Goal: Task Accomplishment & Management: Complete application form

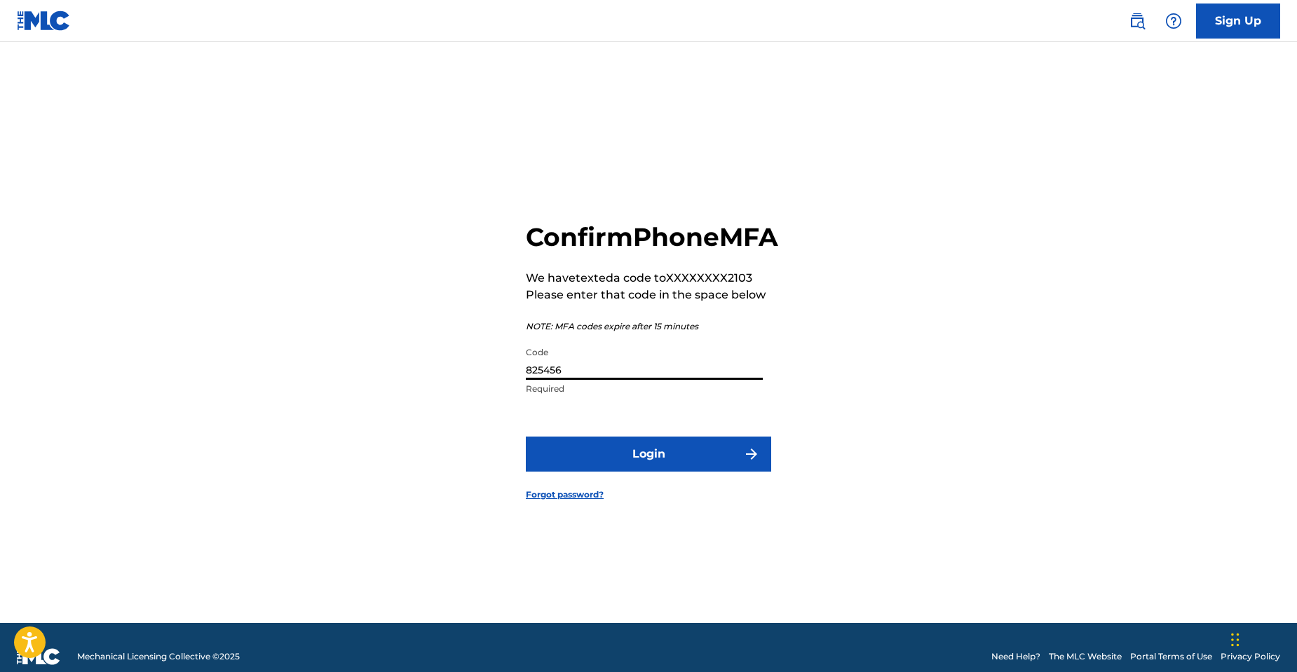
type input "825456"
click at [678, 472] on button "Login" at bounding box center [648, 454] width 245 height 35
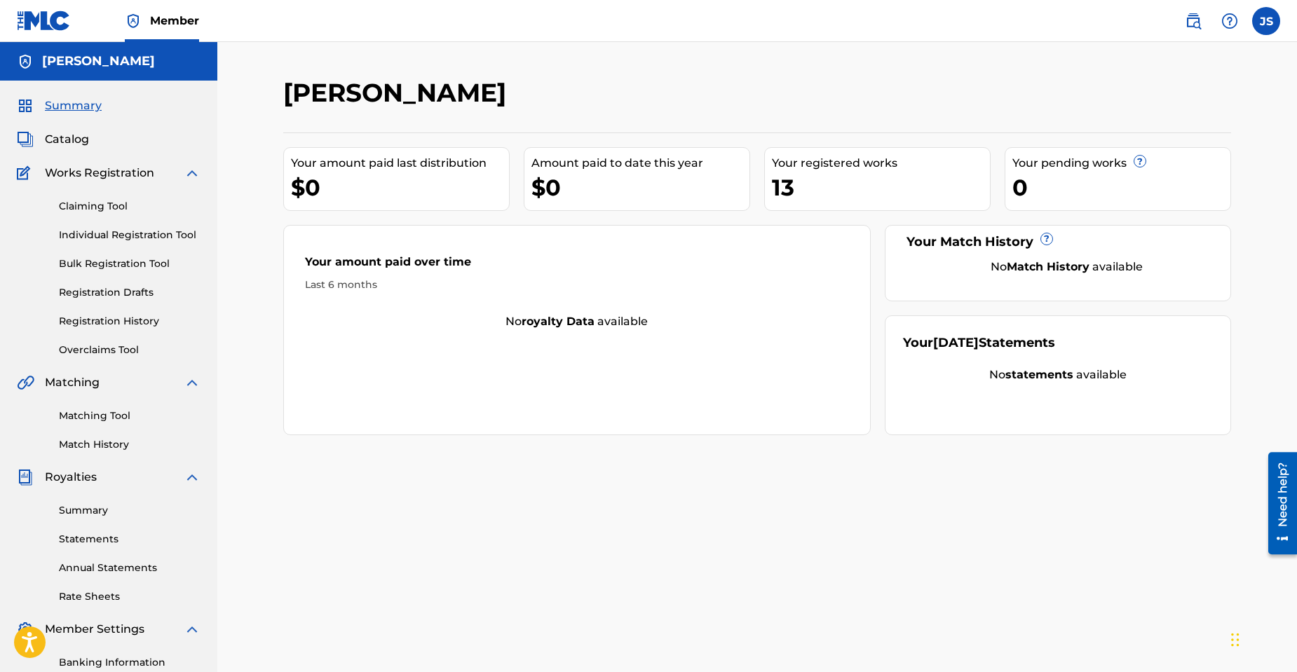
click at [104, 347] on link "Overclaims Tool" at bounding box center [130, 350] width 142 height 15
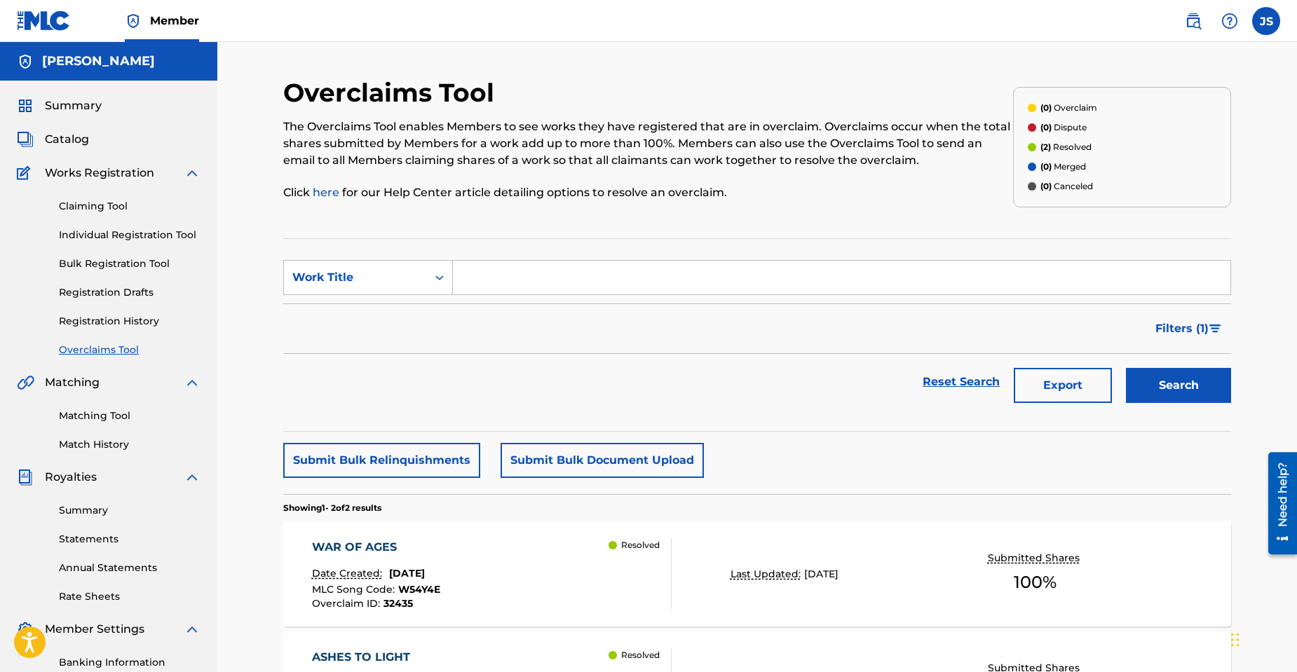
click at [109, 233] on link "Individual Registration Tool" at bounding box center [130, 235] width 142 height 15
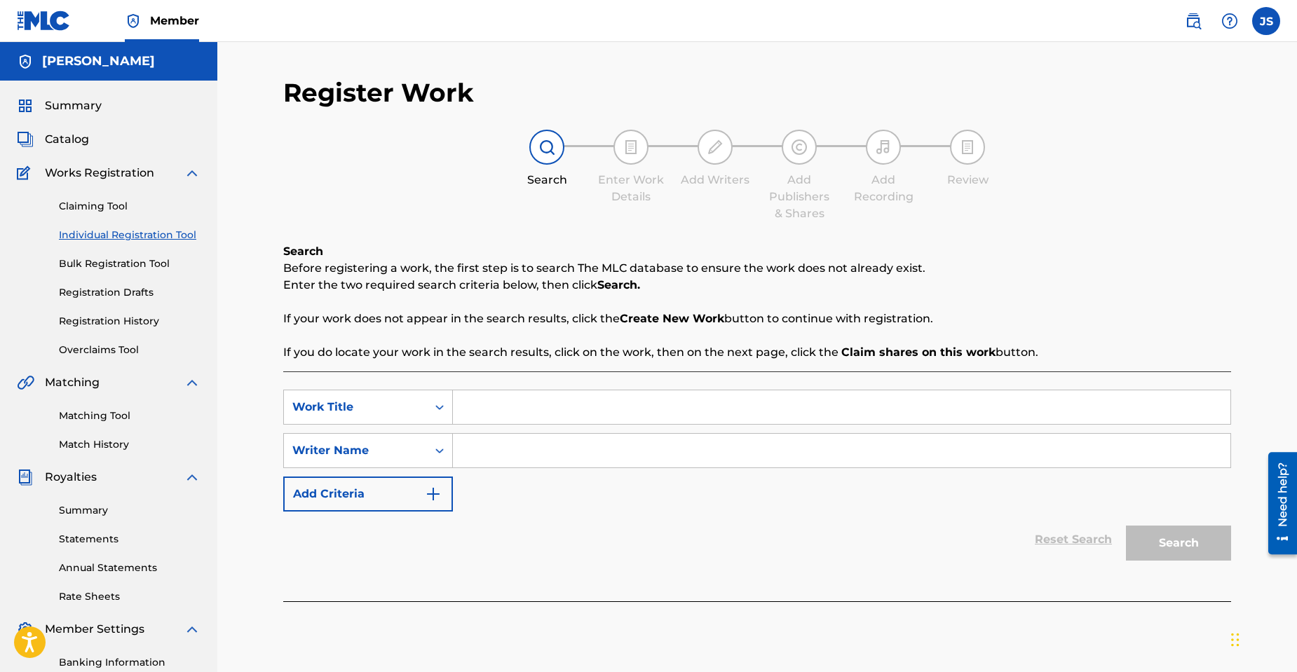
click at [485, 409] on input "Search Form" at bounding box center [841, 407] width 777 height 34
type input "When Leaves Rest"
click at [533, 447] on input "Search Form" at bounding box center [841, 451] width 777 height 34
type input "[PERSON_NAME]"
click at [1172, 542] on button "Search" at bounding box center [1178, 543] width 105 height 35
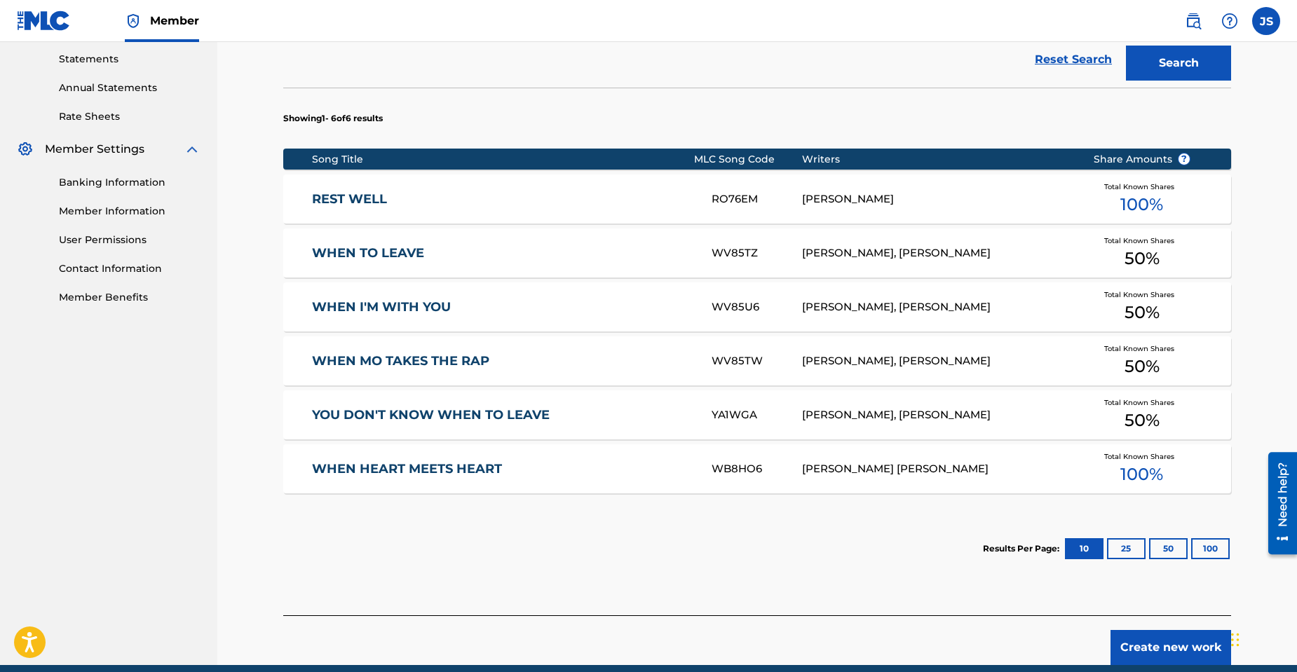
scroll to position [540, 0]
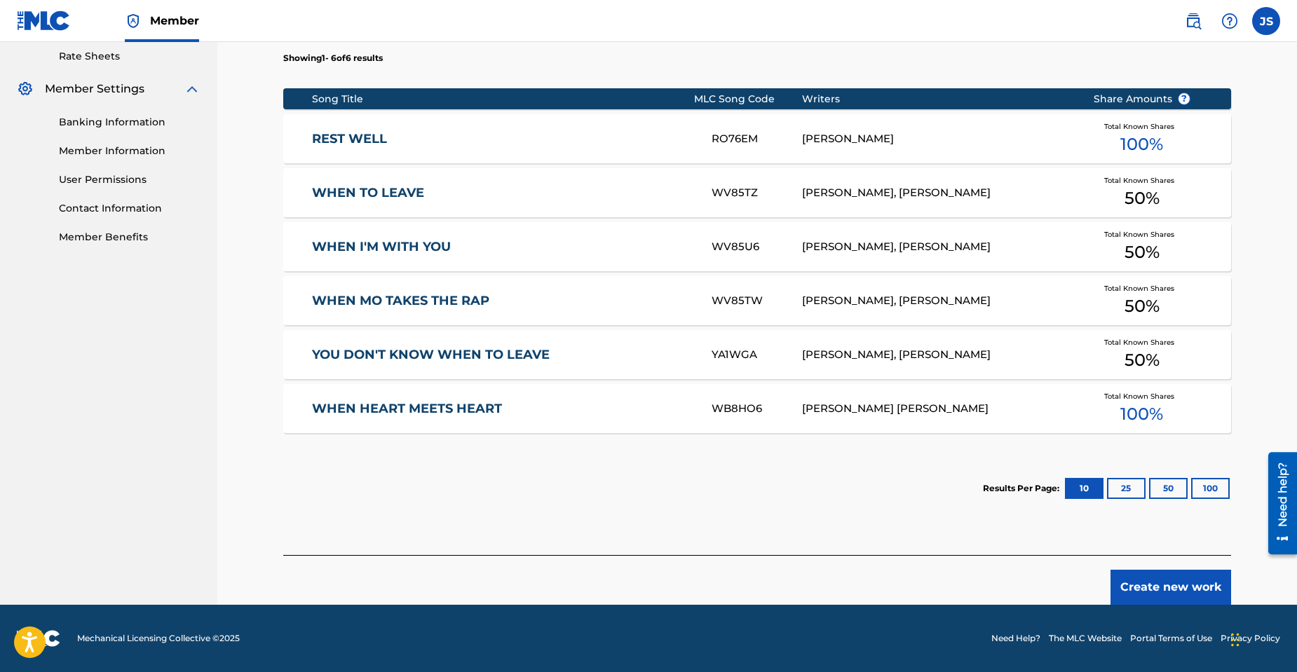
click at [1182, 587] on button "Create new work" at bounding box center [1170, 587] width 121 height 35
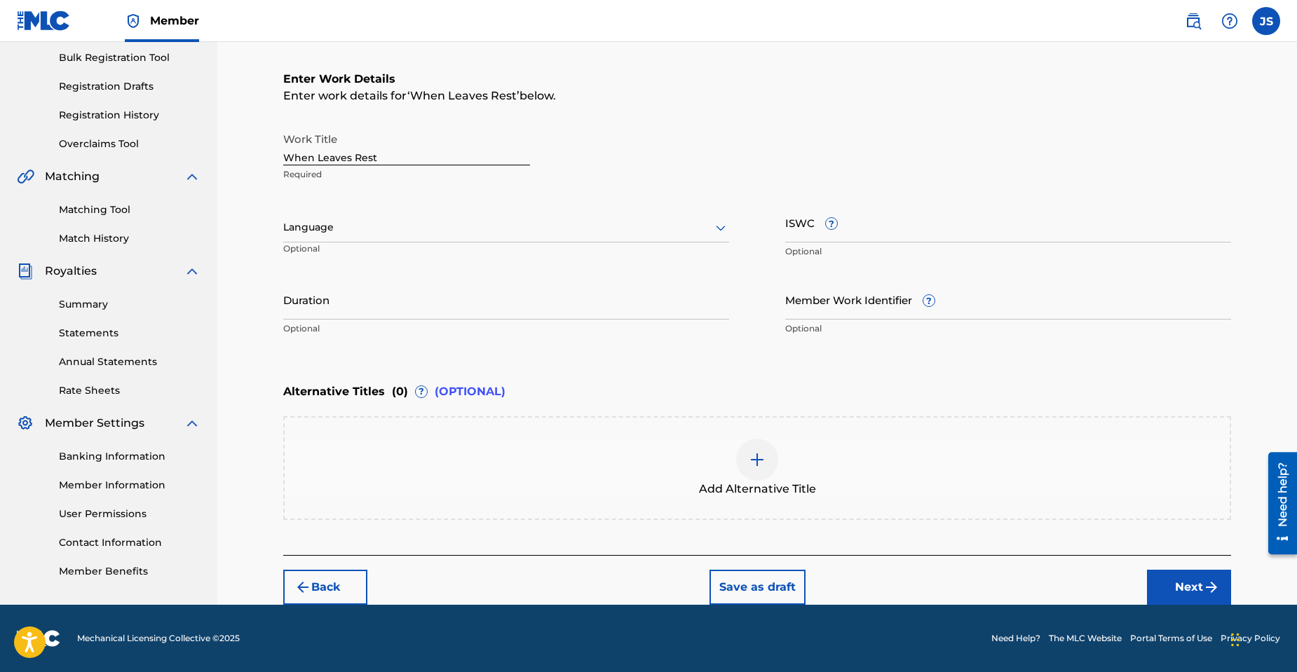
click at [467, 228] on div at bounding box center [506, 228] width 446 height 18
click at [401, 256] on div "English" at bounding box center [506, 258] width 444 height 32
click at [319, 312] on input "Duration" at bounding box center [506, 300] width 446 height 40
click at [403, 306] on input "Duration" at bounding box center [506, 300] width 446 height 40
type input "01:25"
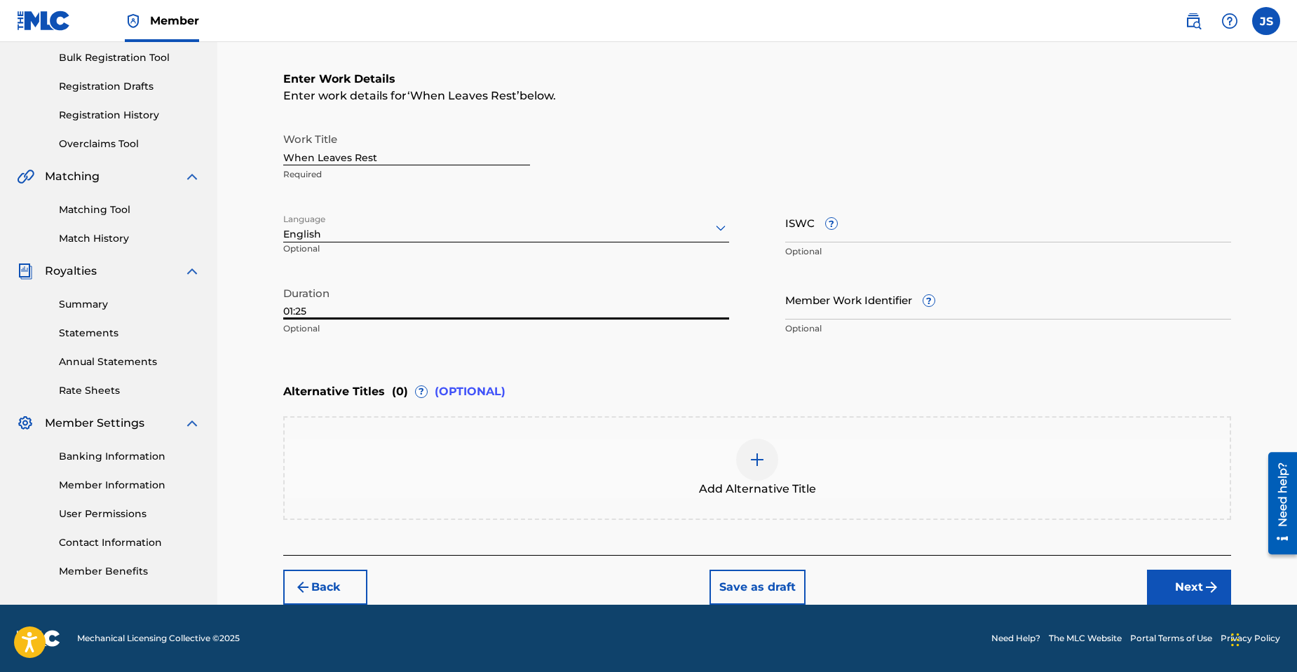
click at [795, 229] on input "ISWC ?" at bounding box center [1008, 223] width 446 height 40
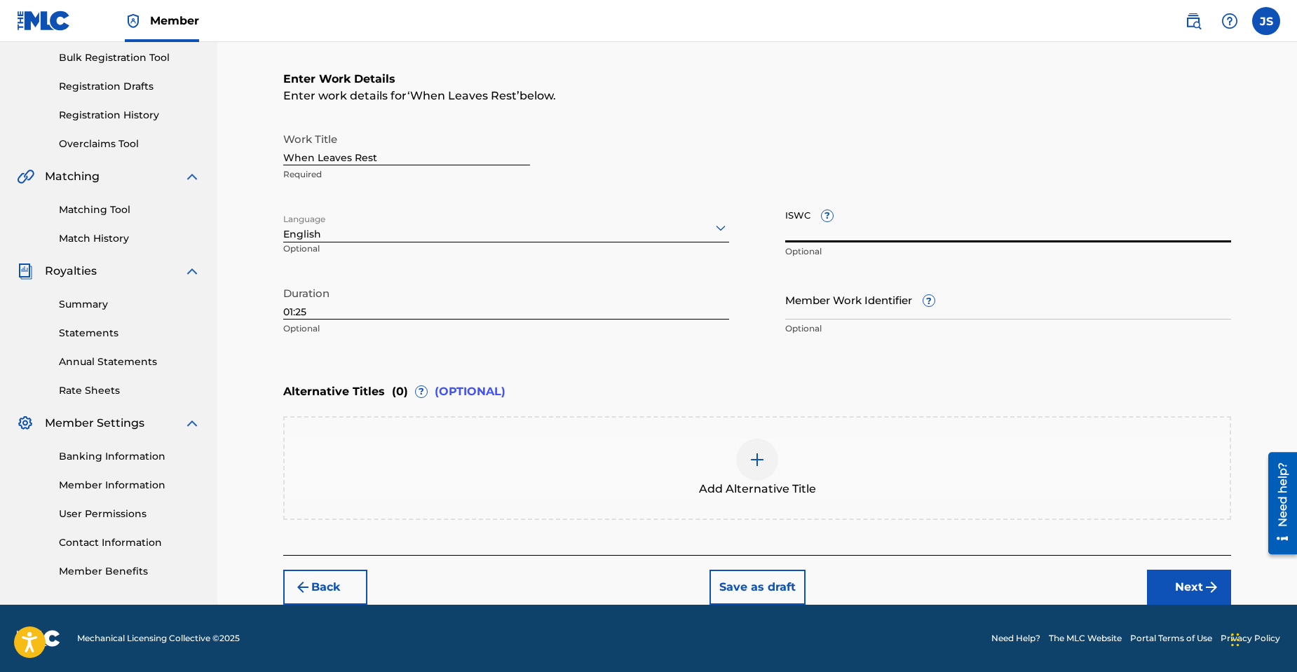
paste input "T-334.441.892-0"
type input "T-334.441.892-0"
click at [1188, 589] on button "Next" at bounding box center [1189, 587] width 84 height 35
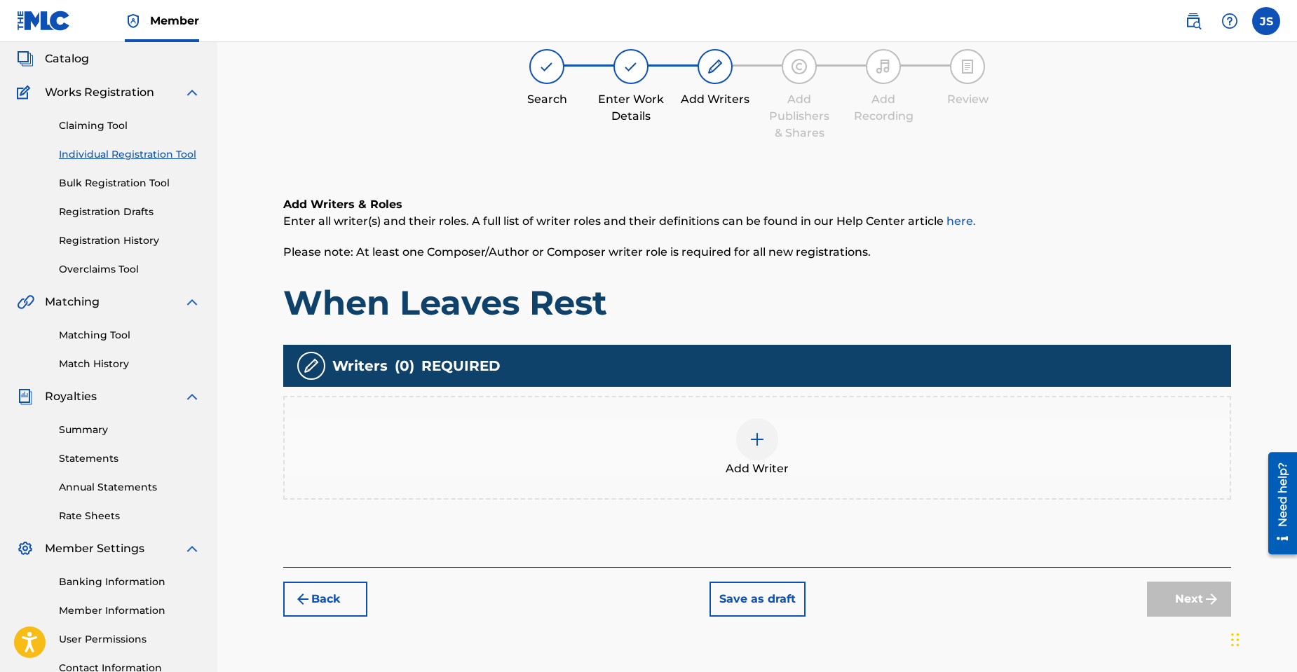
scroll to position [63, 0]
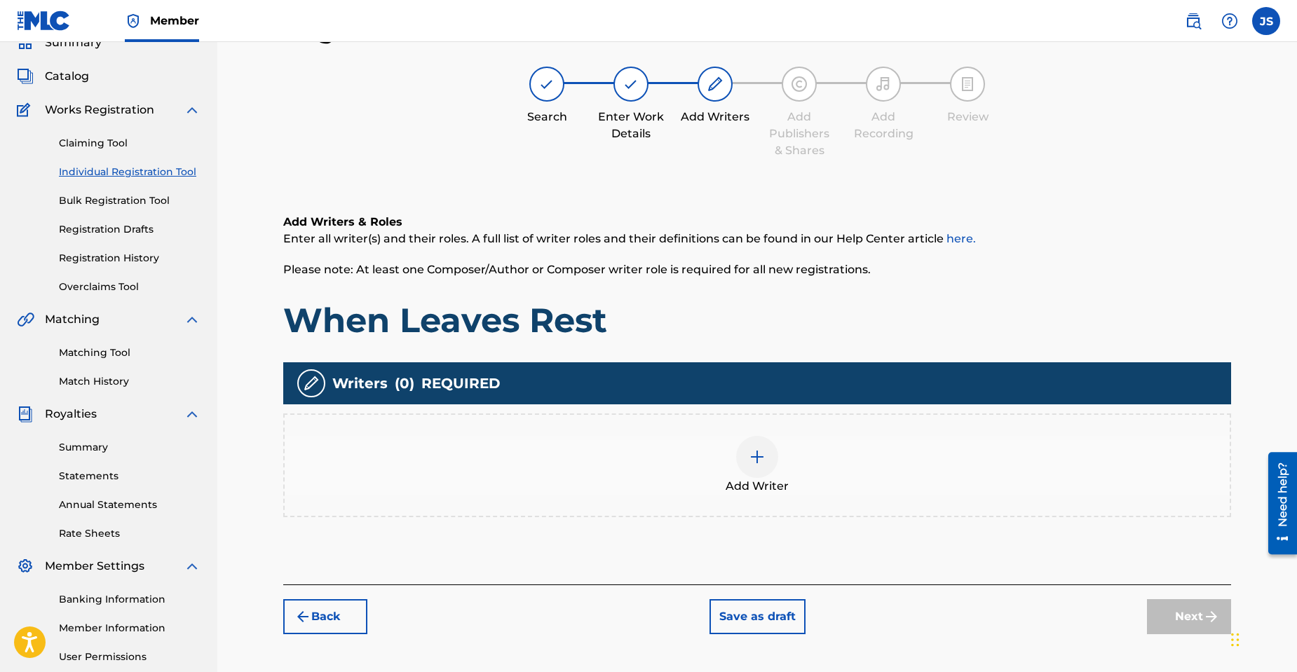
click at [753, 453] on img at bounding box center [756, 457] width 17 height 17
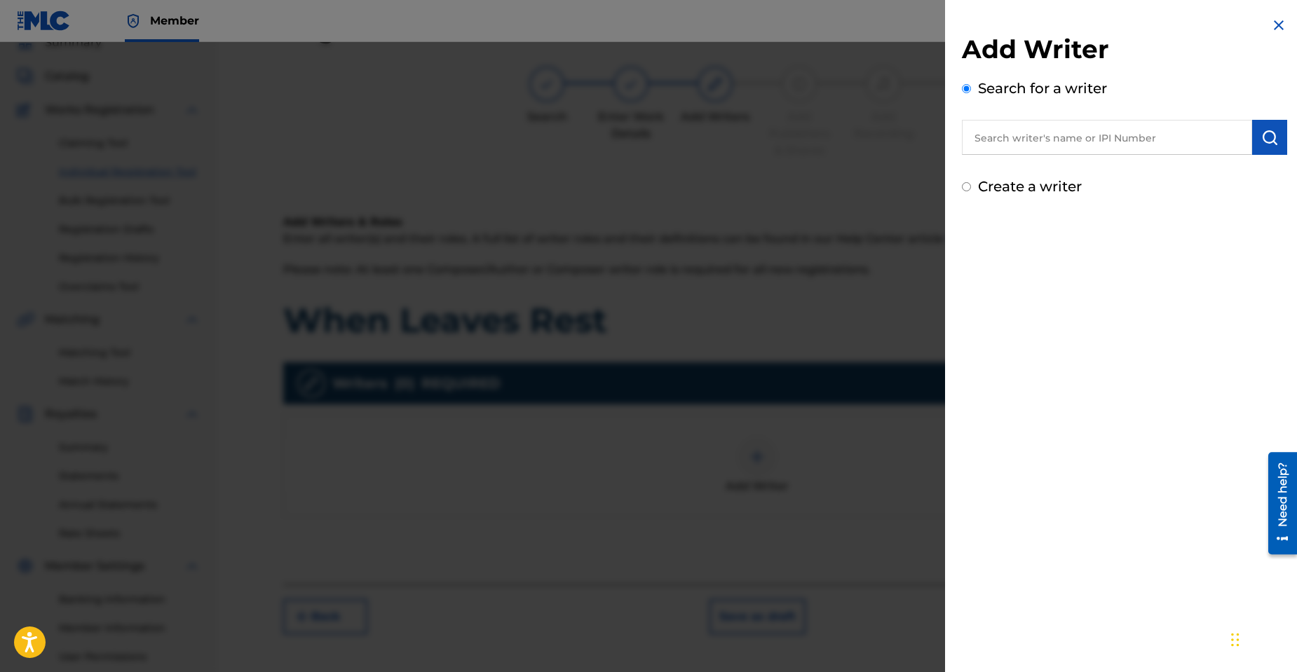
click at [1006, 135] on input "text" at bounding box center [1107, 137] width 290 height 35
paste input "00633520376"
click at [1000, 136] on input "00633520376" at bounding box center [1107, 137] width 290 height 35
type input "00633520376"
click at [1261, 138] on img "submit" at bounding box center [1269, 137] width 17 height 17
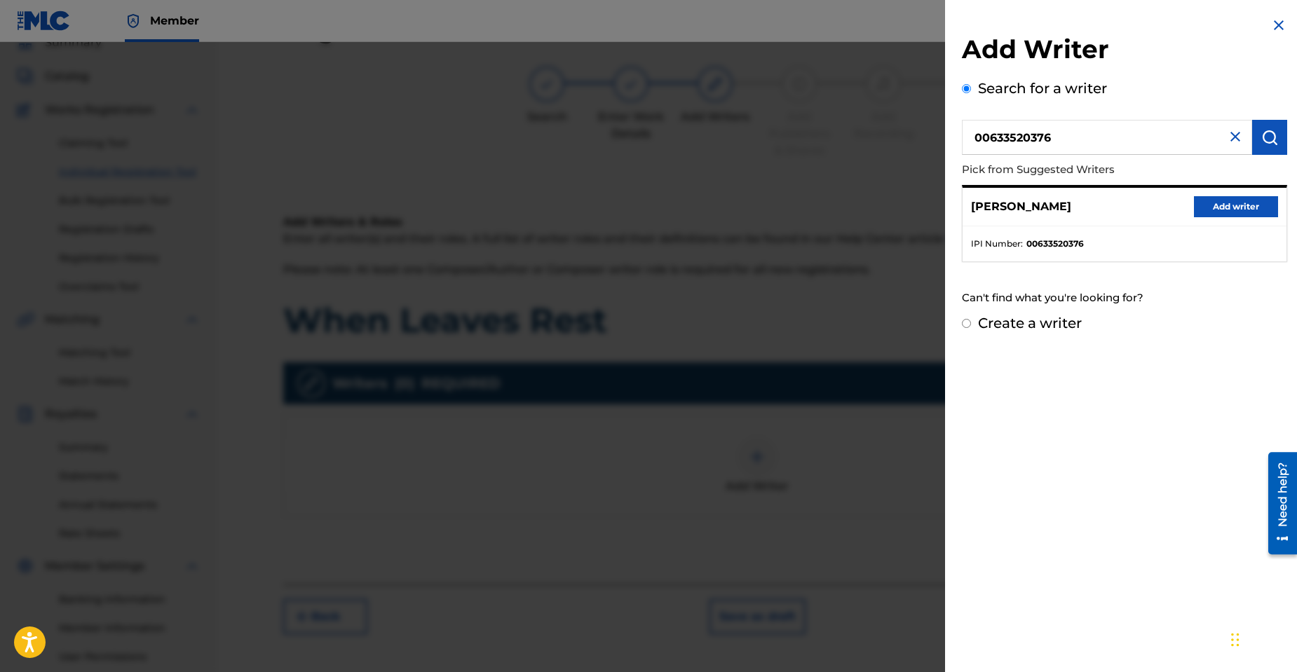
click at [1204, 203] on button "Add writer" at bounding box center [1235, 206] width 84 height 21
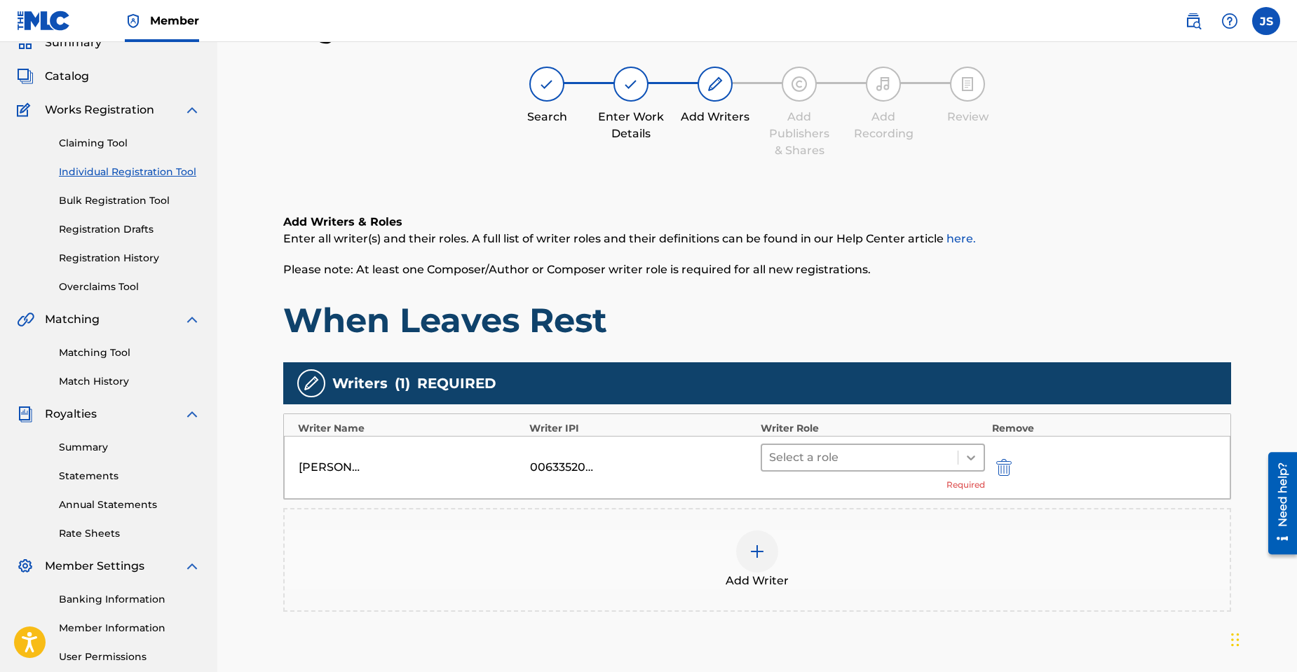
click at [966, 455] on icon at bounding box center [971, 458] width 14 height 14
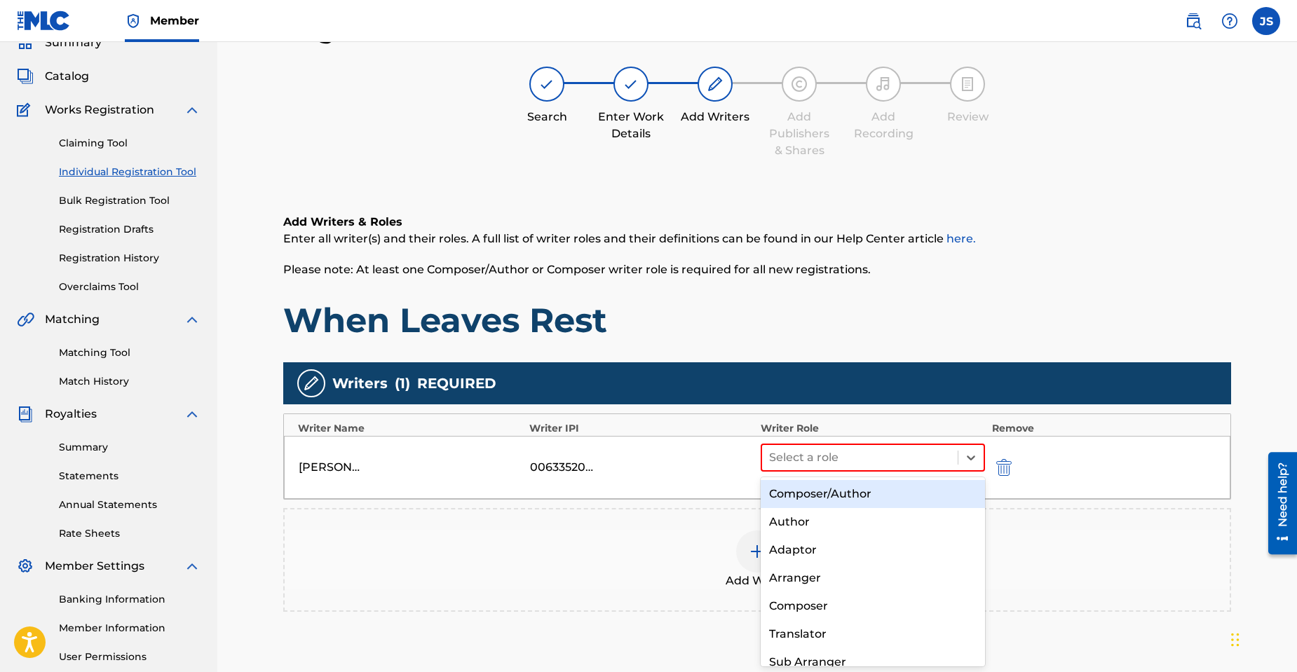
click at [880, 500] on div "Composer/Author" at bounding box center [872, 494] width 224 height 28
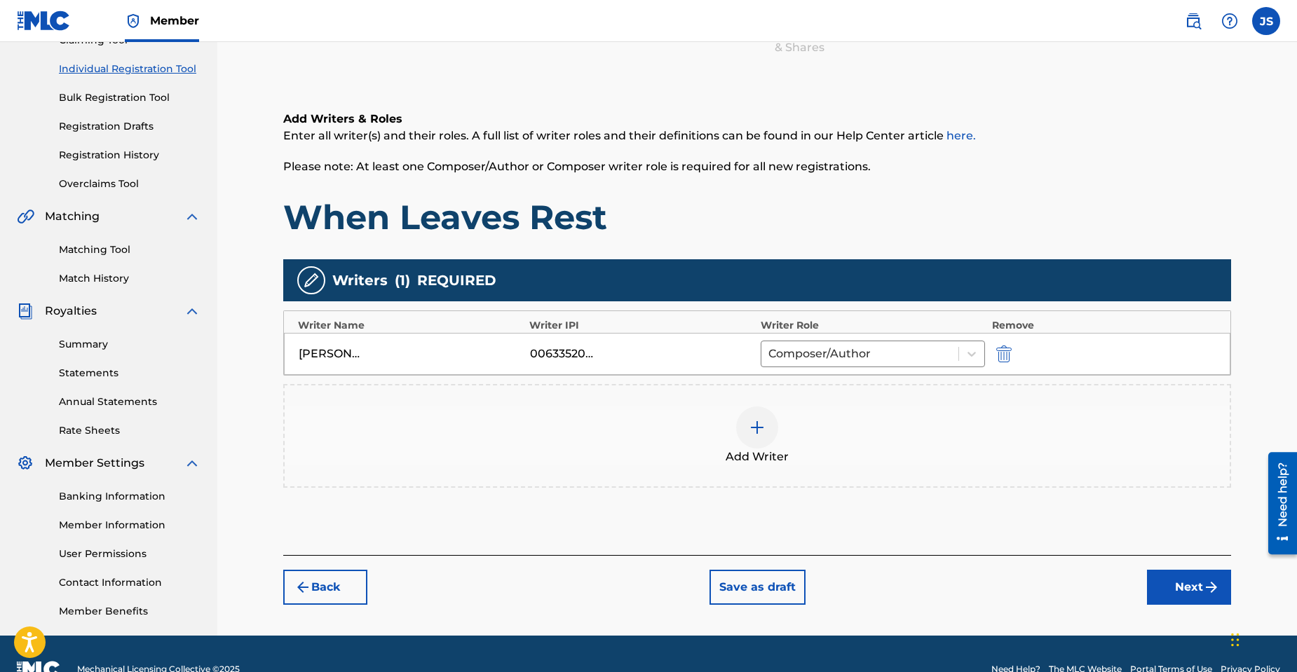
scroll to position [197, 0]
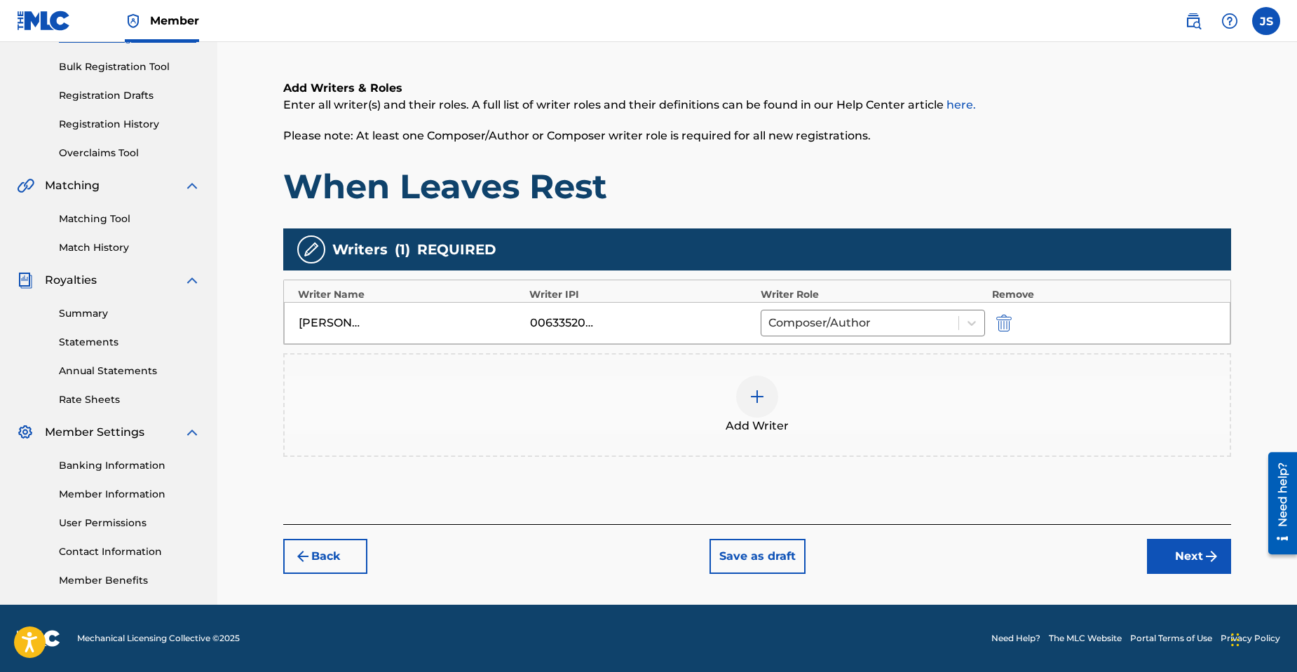
click at [1185, 558] on button "Next" at bounding box center [1189, 556] width 84 height 35
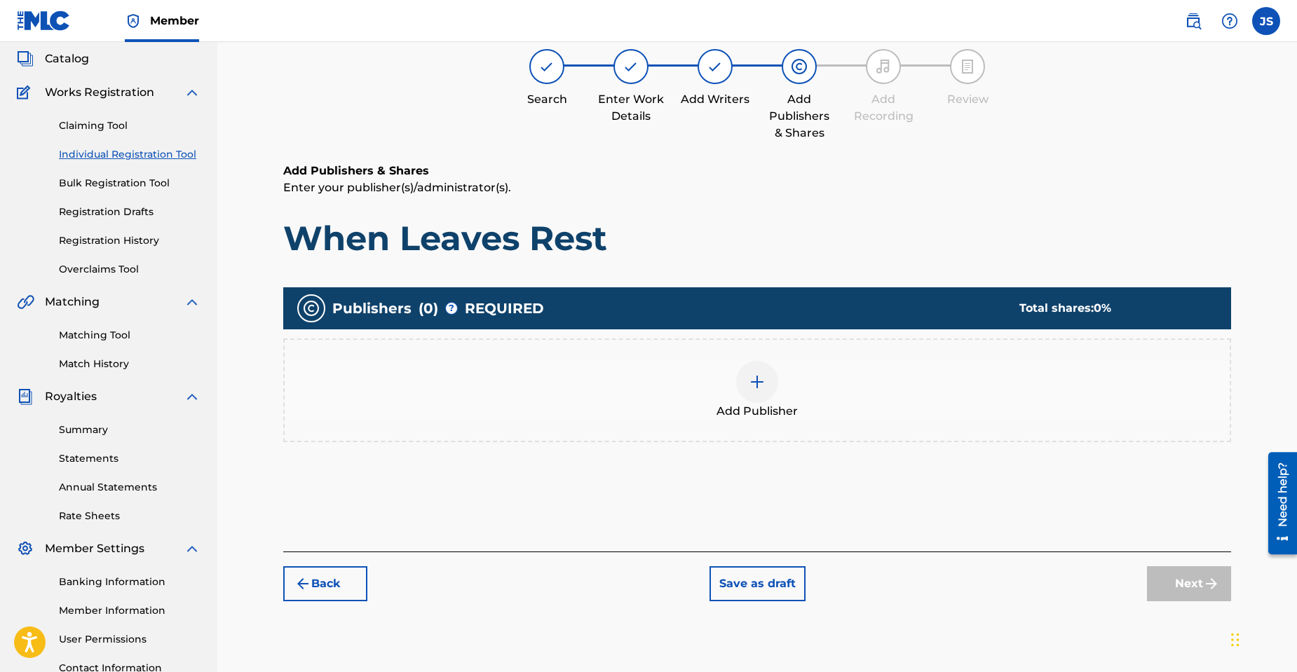
scroll to position [63, 0]
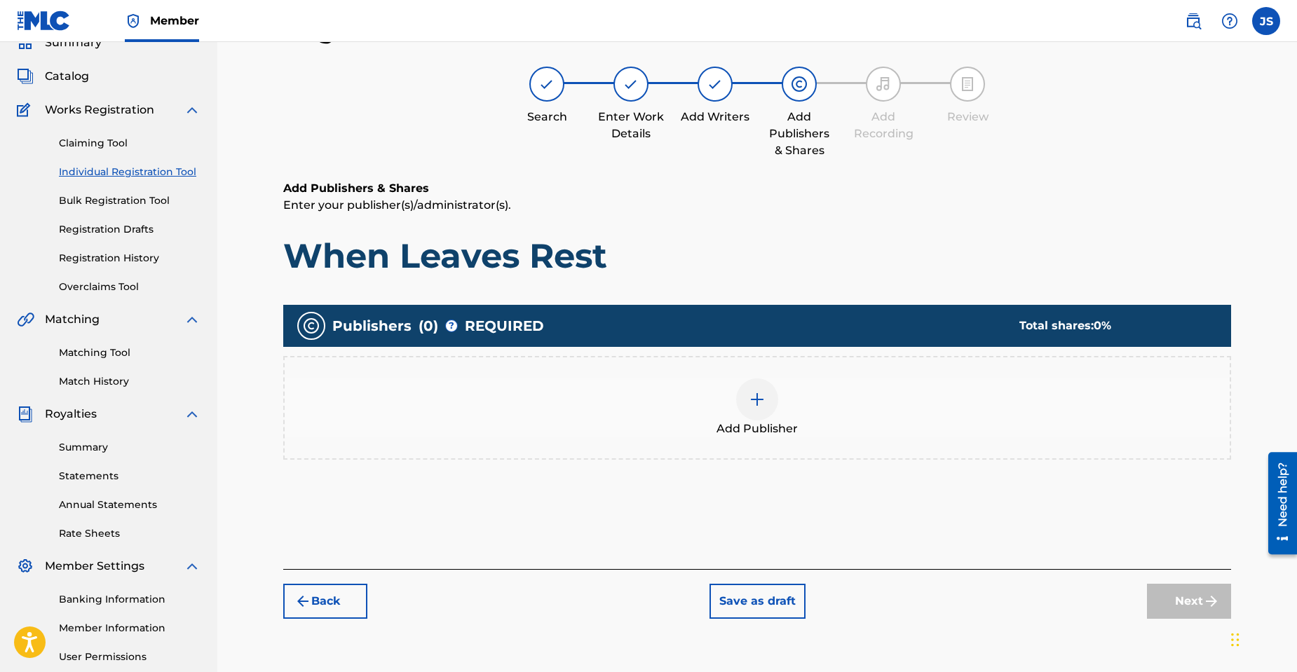
click at [756, 403] on img at bounding box center [756, 399] width 17 height 17
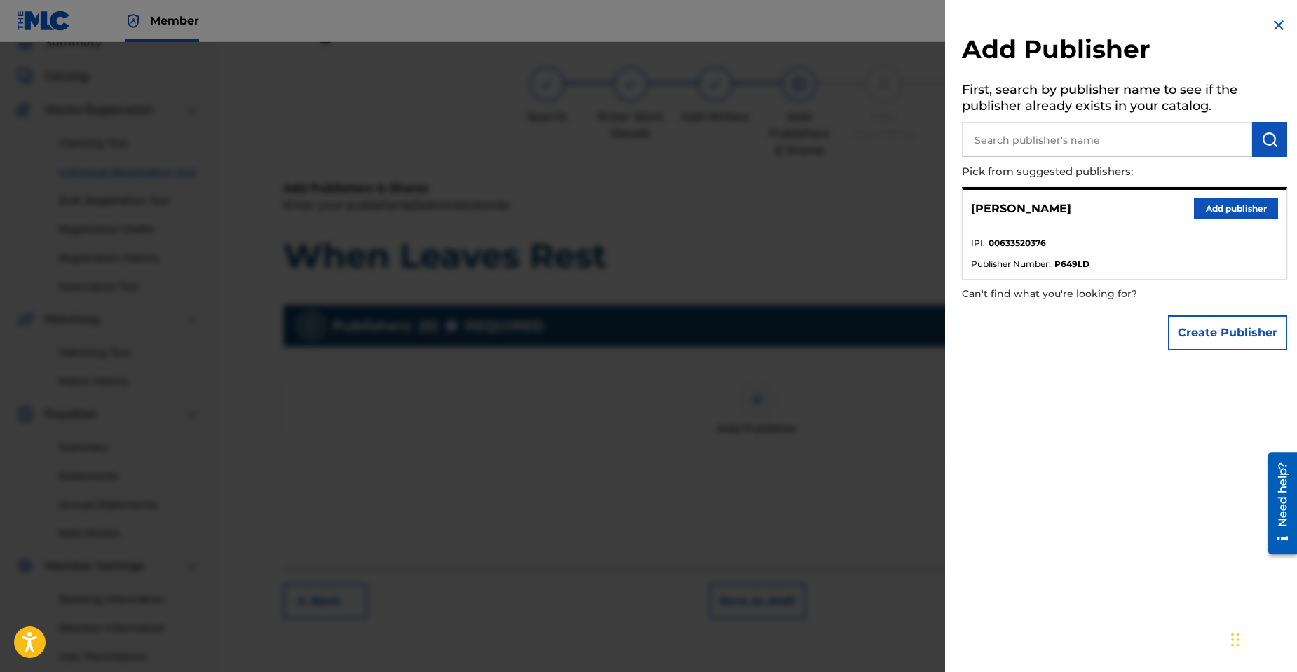
click at [1213, 207] on button "Add publisher" at bounding box center [1235, 208] width 84 height 21
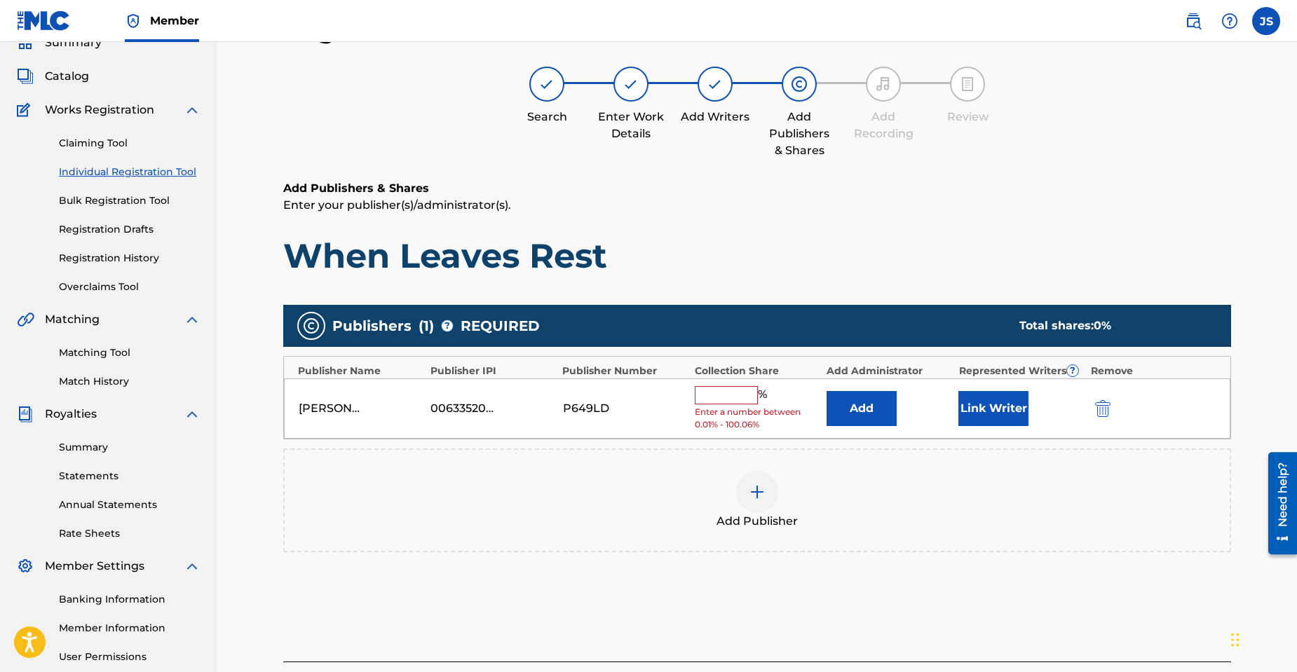
click at [727, 397] on input "text" at bounding box center [726, 395] width 63 height 18
type input "100"
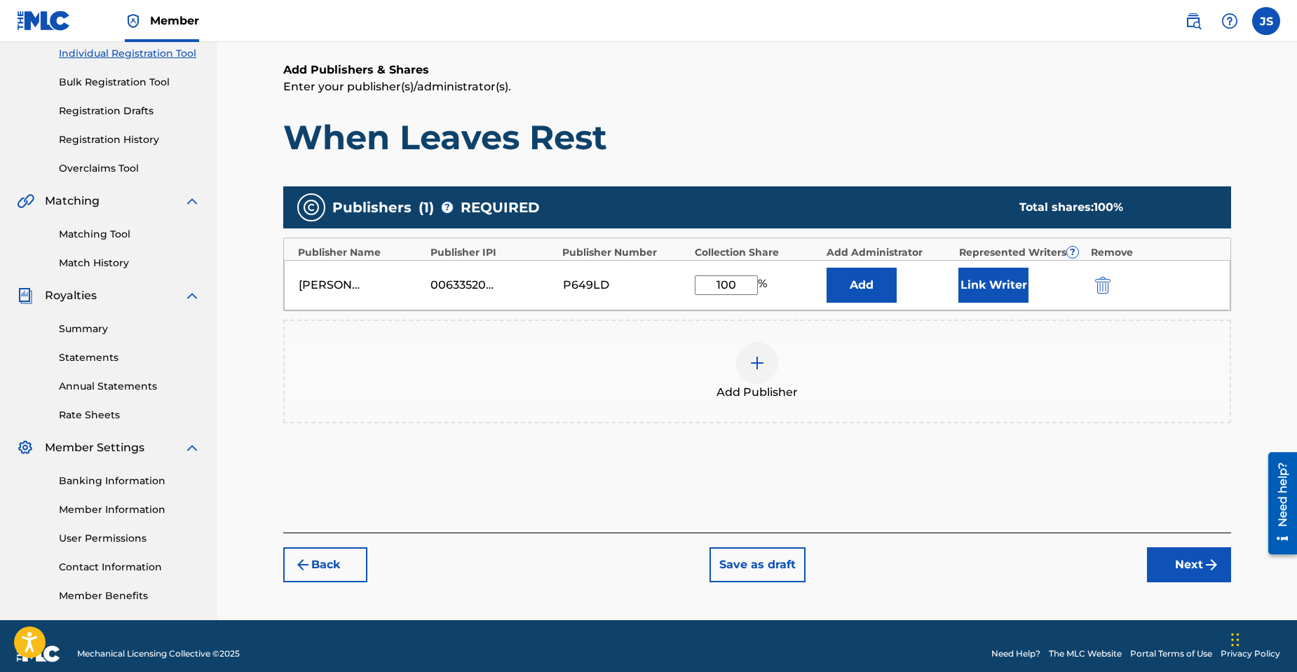
scroll to position [197, 0]
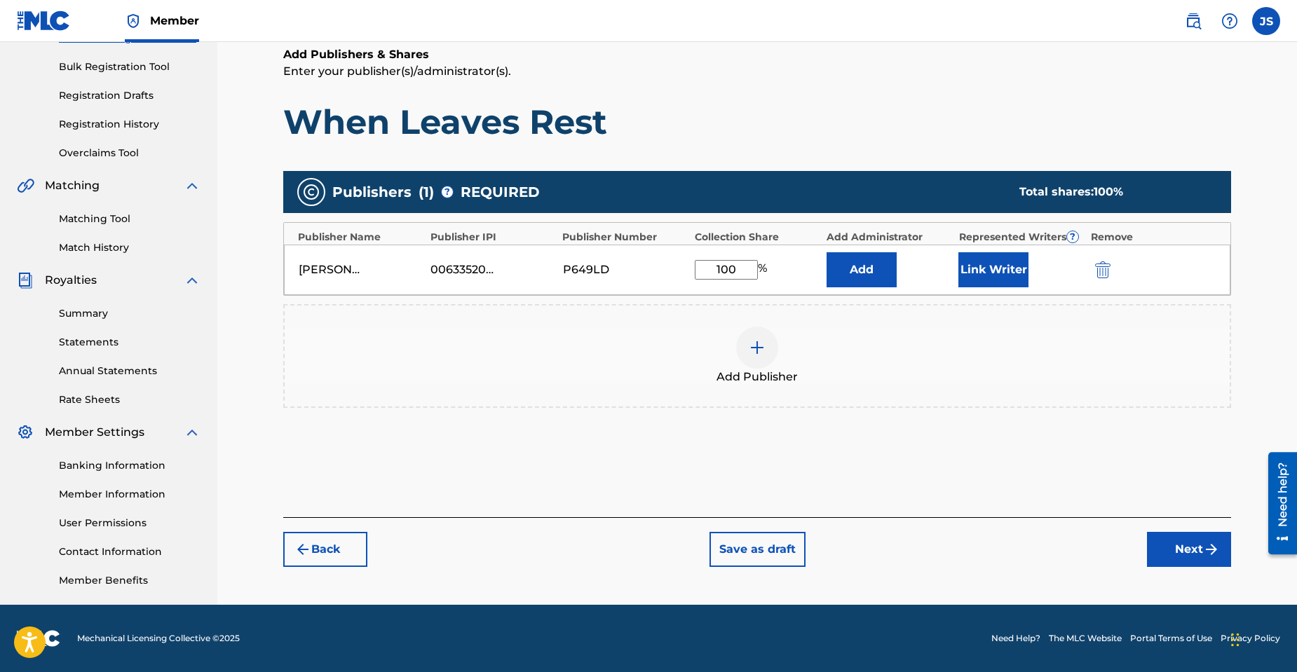
click at [1177, 550] on button "Next" at bounding box center [1189, 549] width 84 height 35
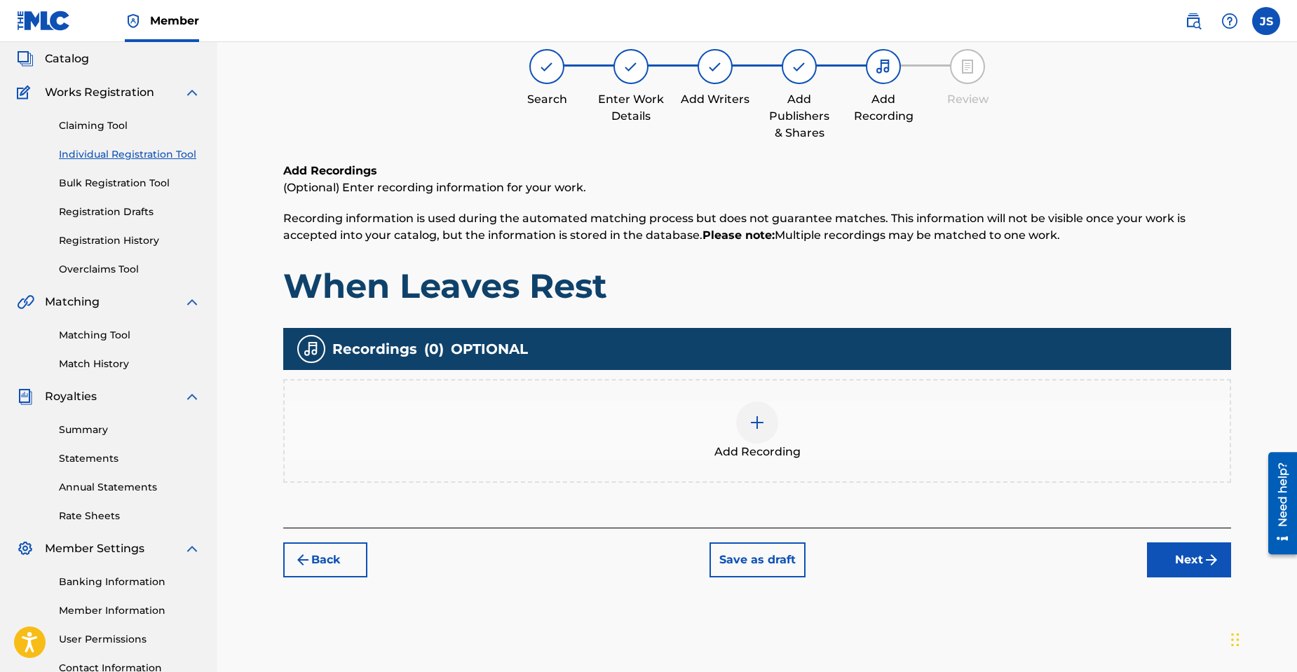
scroll to position [63, 0]
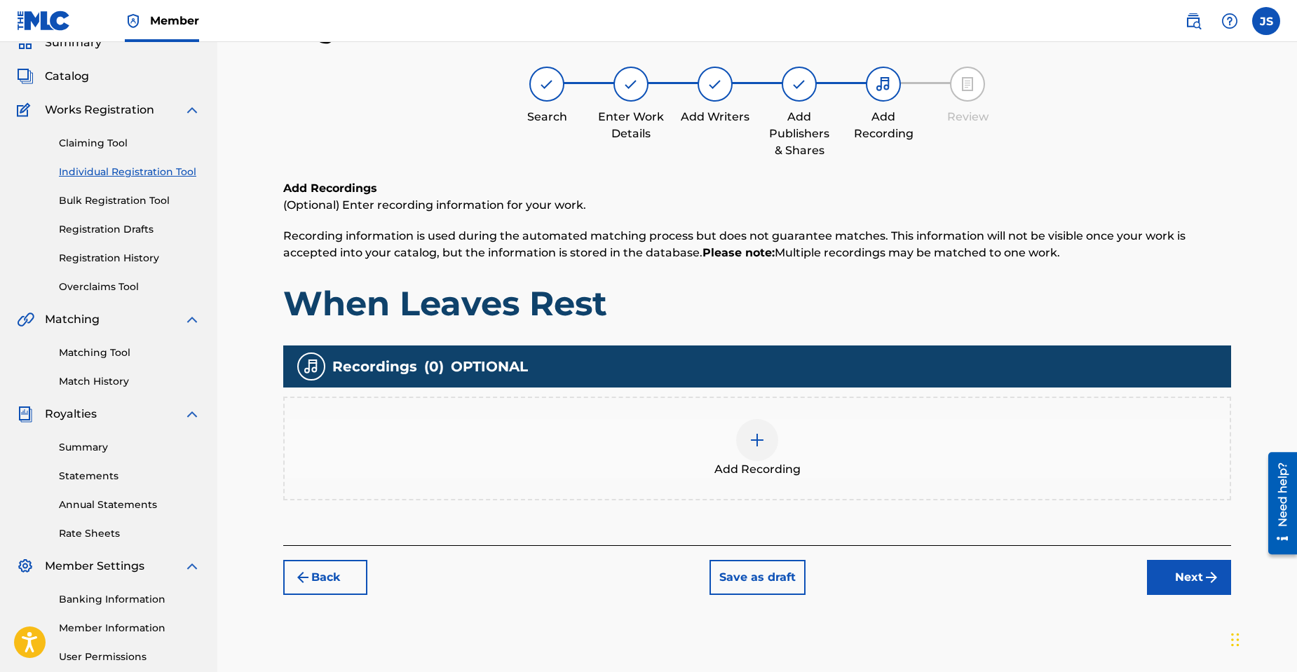
click at [761, 436] on img at bounding box center [756, 440] width 17 height 17
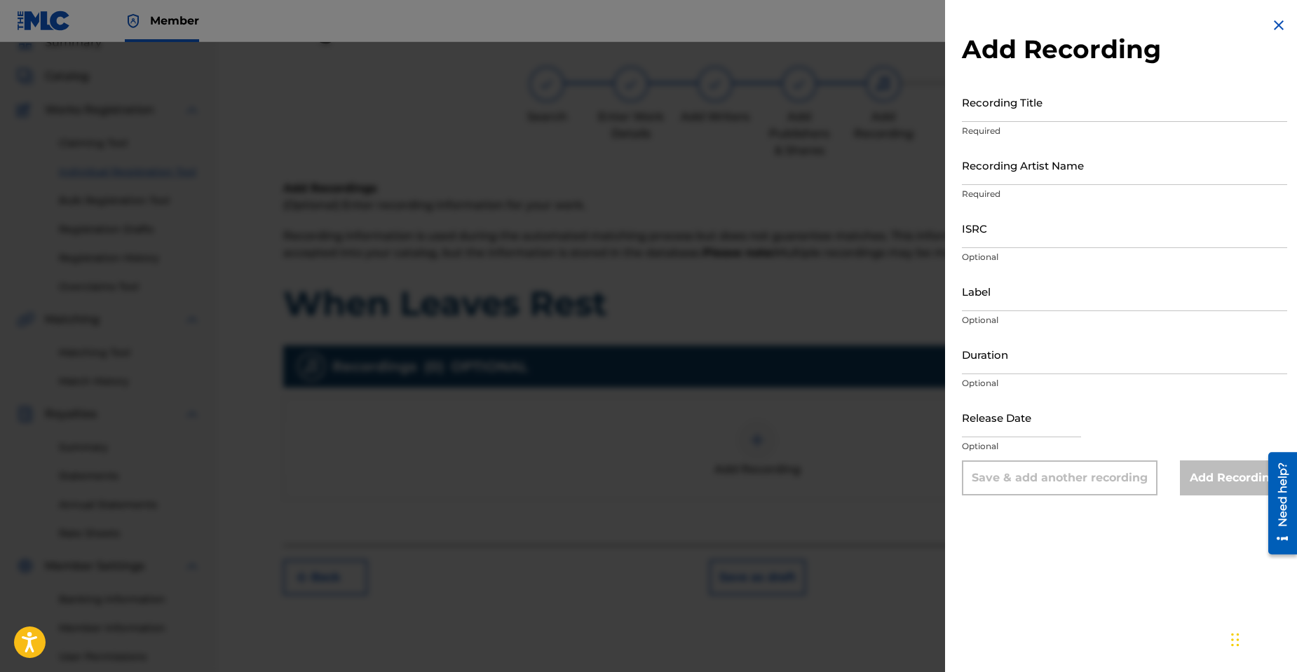
click at [995, 118] on input "Recording Title" at bounding box center [1124, 102] width 325 height 40
type input "When Leaves Rest"
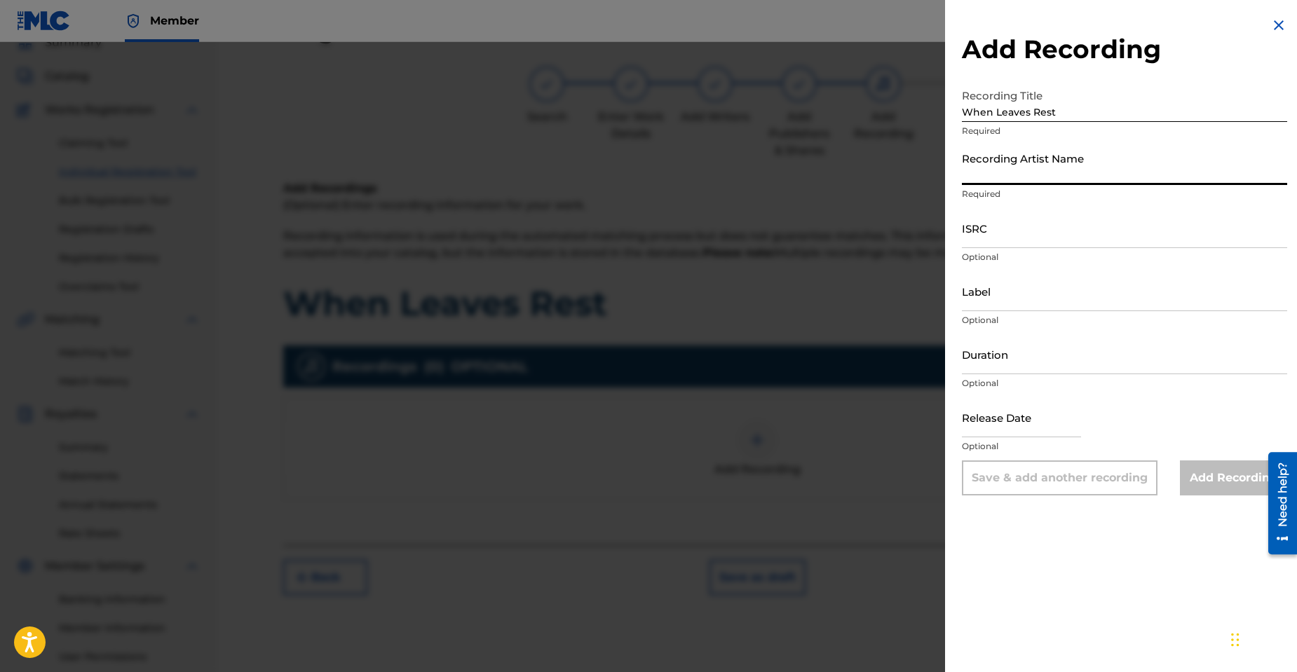
click at [977, 177] on input "Recording Artist Name" at bounding box center [1124, 165] width 325 height 40
type input "[PERSON_NAME]"
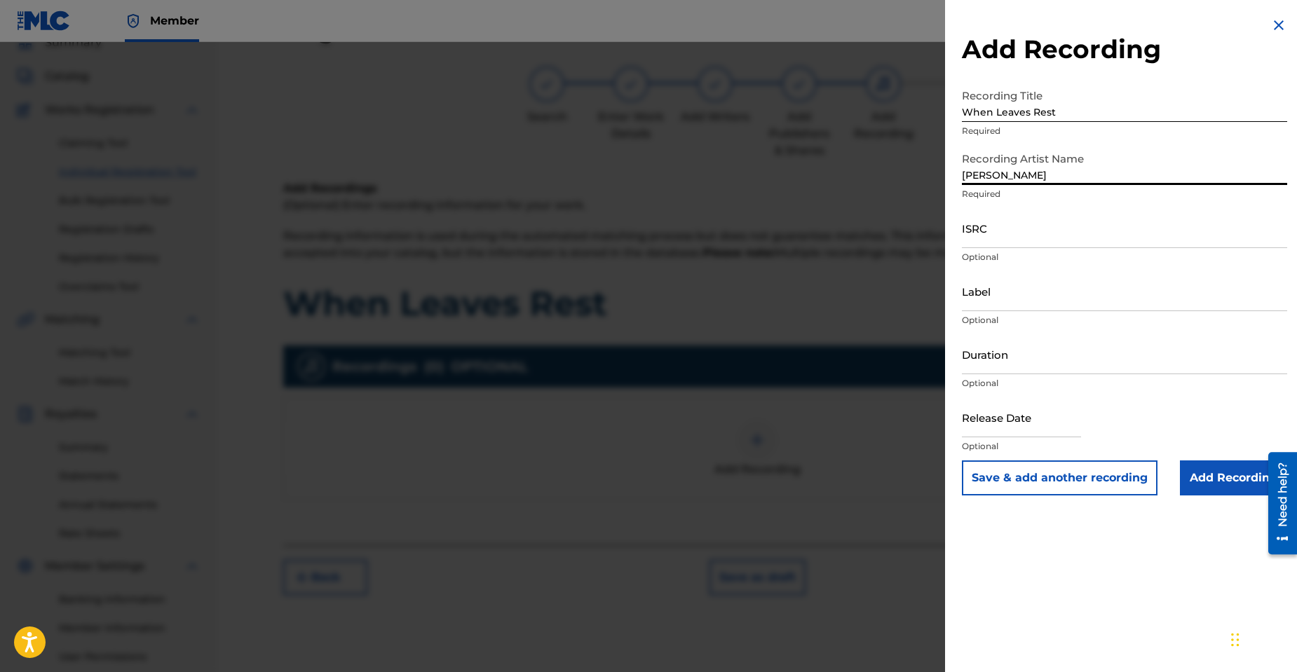
click at [994, 235] on input "ISRC" at bounding box center [1124, 228] width 325 height 40
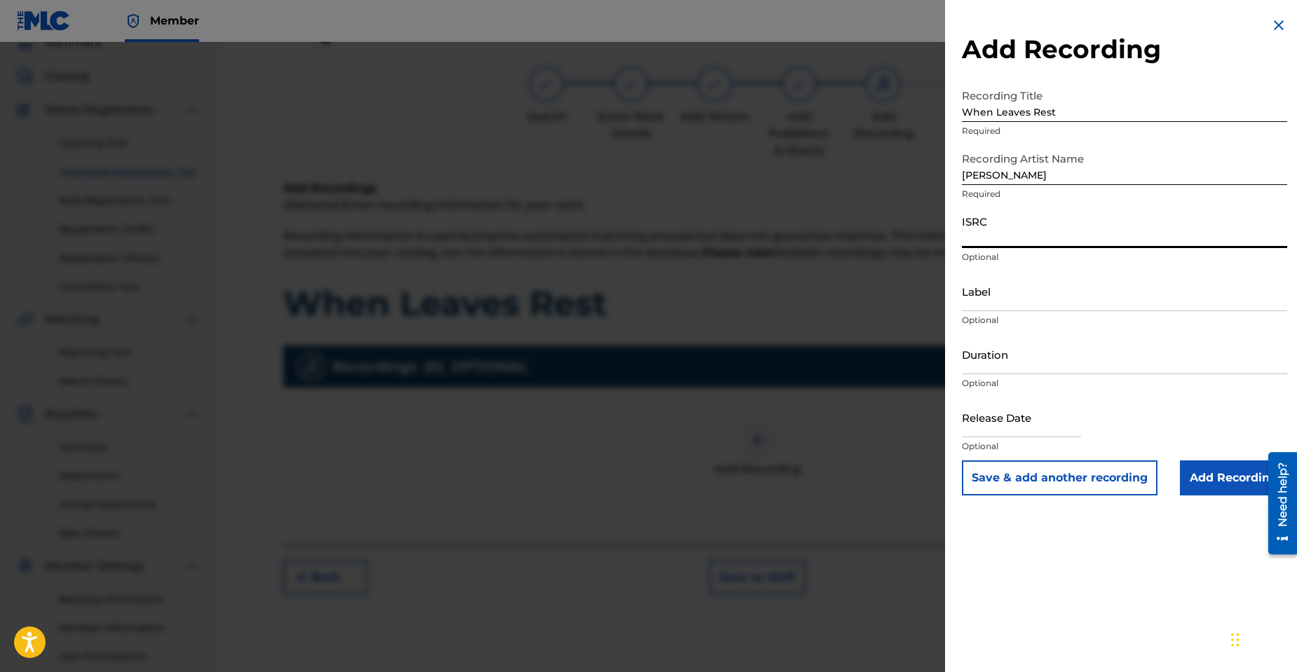
click at [969, 239] on input "ISRC" at bounding box center [1124, 228] width 325 height 40
paste input "QT4K42545185"
type input "QT4K42545185"
click at [985, 304] on input "Label" at bounding box center [1124, 291] width 325 height 40
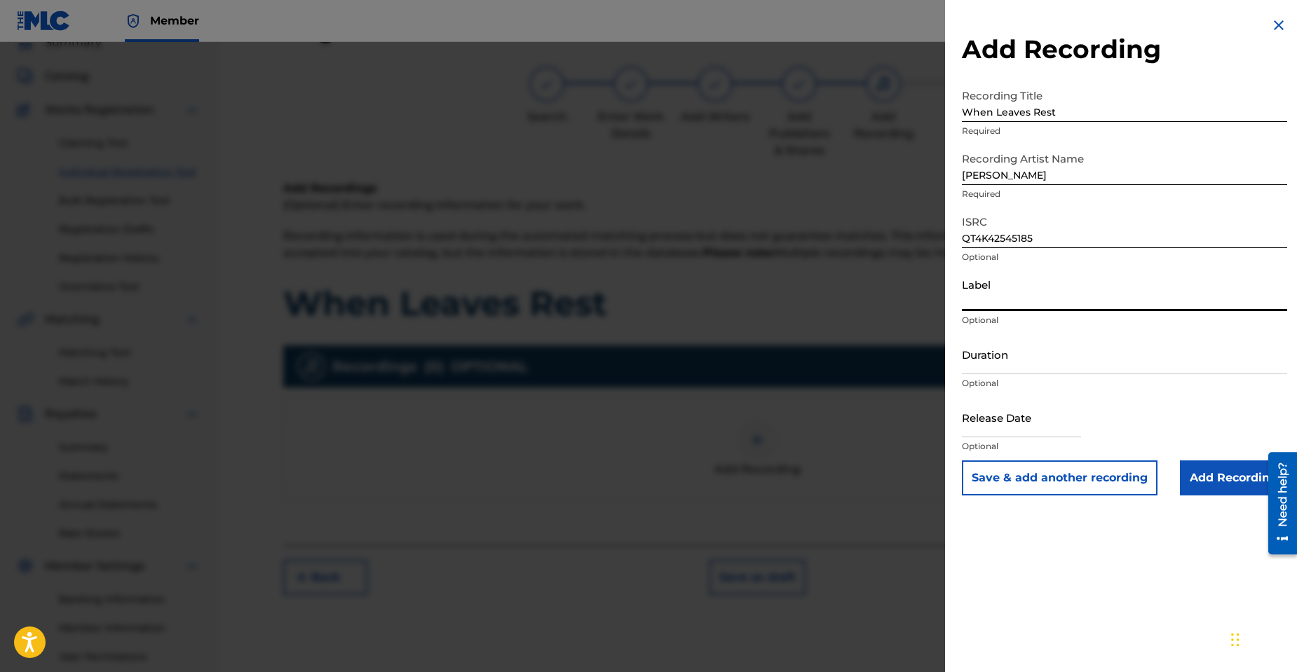
type input "[PERSON_NAME]-C Productions"
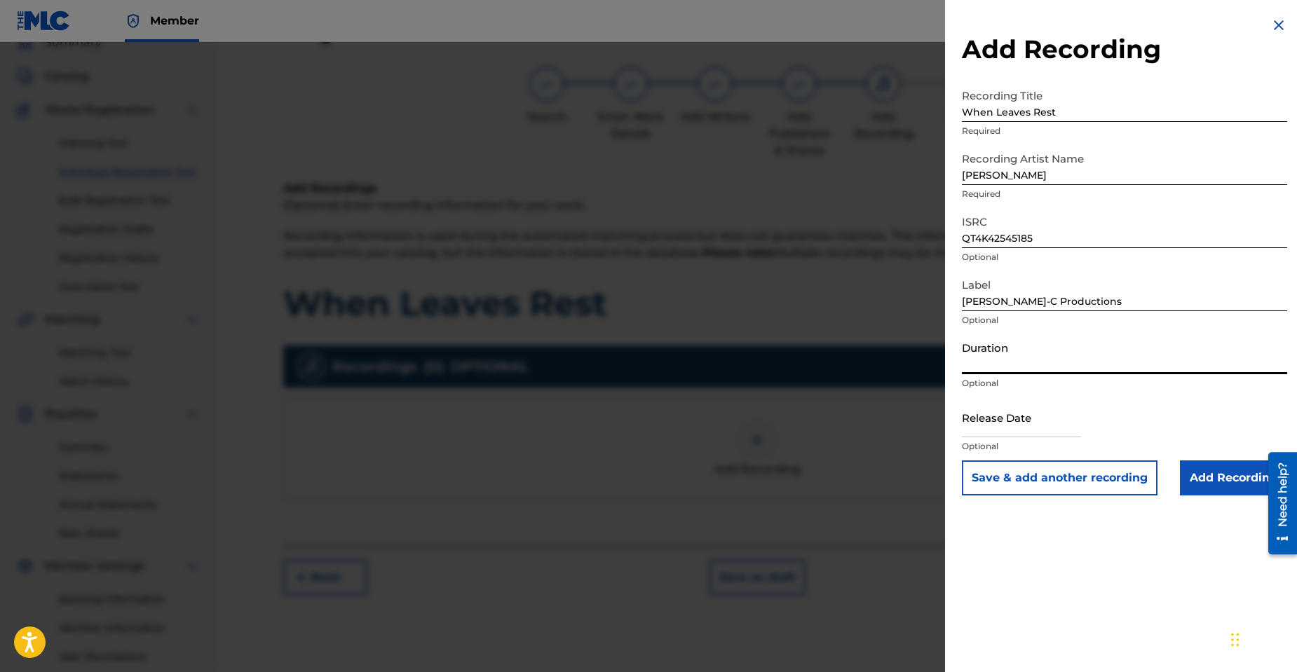
click at [983, 366] on input "Duration" at bounding box center [1124, 354] width 325 height 40
type input "01:25"
click at [991, 432] on input "text" at bounding box center [1021, 417] width 119 height 40
select select "7"
select select "2025"
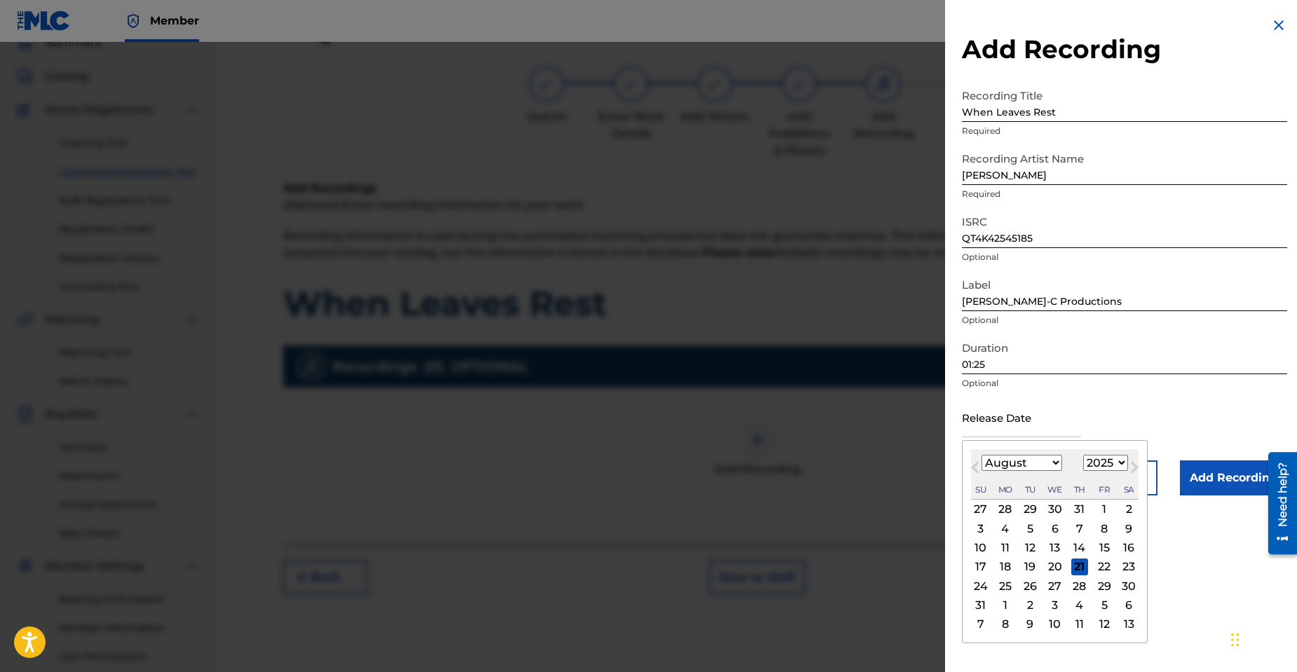
click at [976, 467] on span "Previous Month" at bounding box center [976, 469] width 0 height 21
click at [1133, 465] on span "Next Month" at bounding box center [1133, 469] width 0 height 21
select select "8"
click at [1029, 528] on div "9" at bounding box center [1029, 528] width 17 height 17
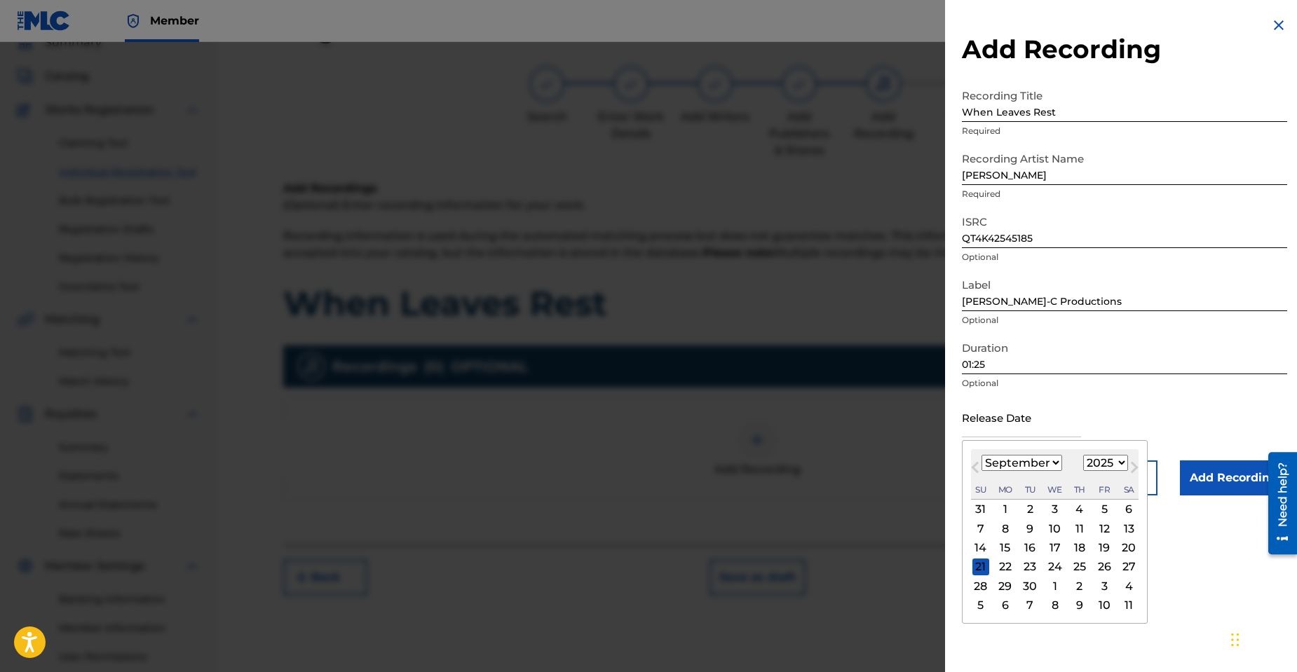
type input "[DATE]"
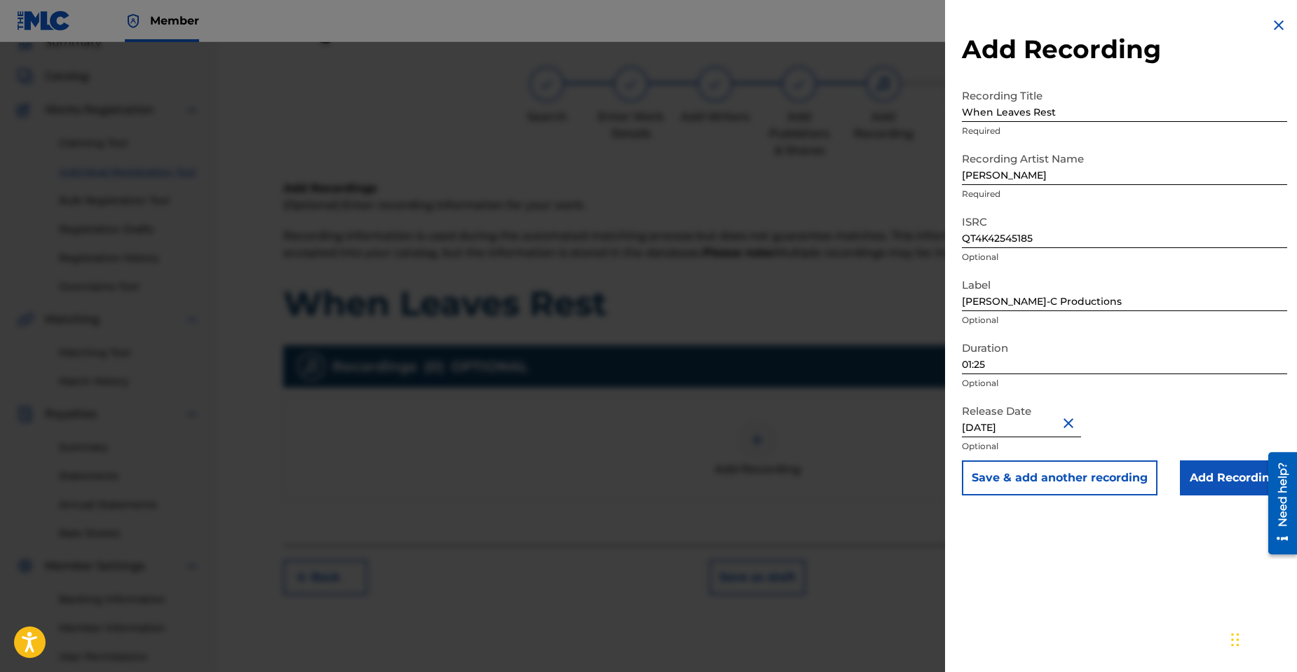
click at [1201, 477] on input "Add Recording" at bounding box center [1232, 477] width 107 height 35
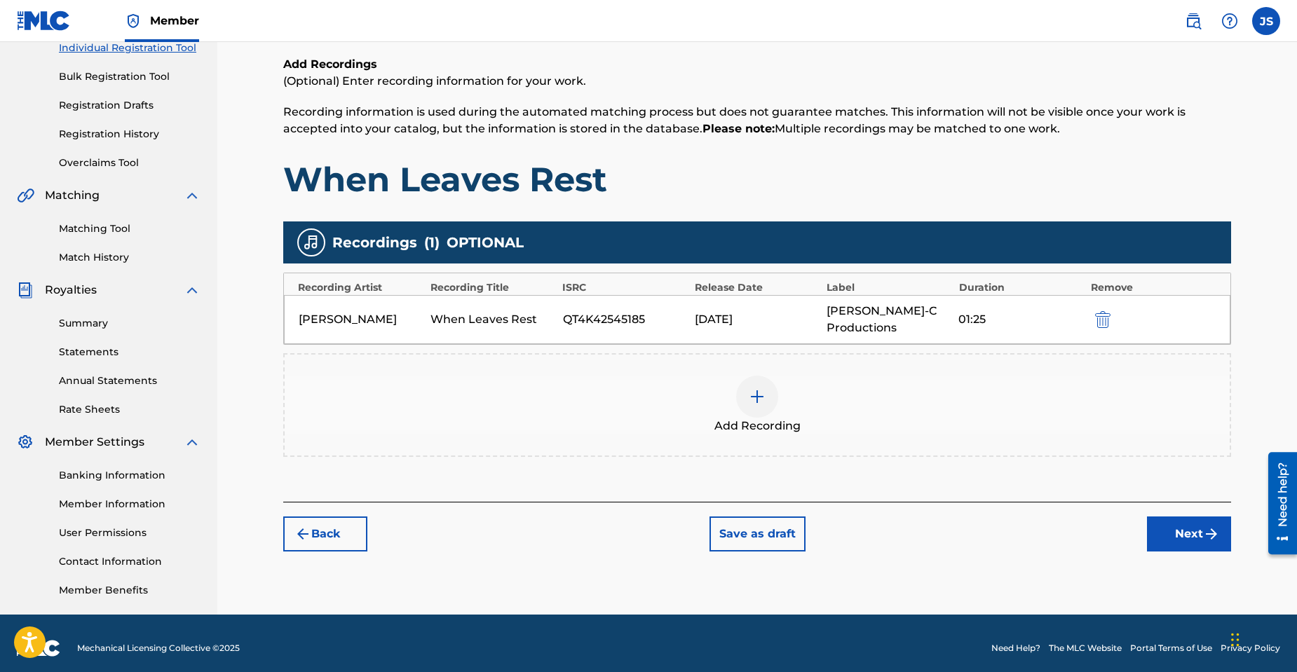
scroll to position [197, 0]
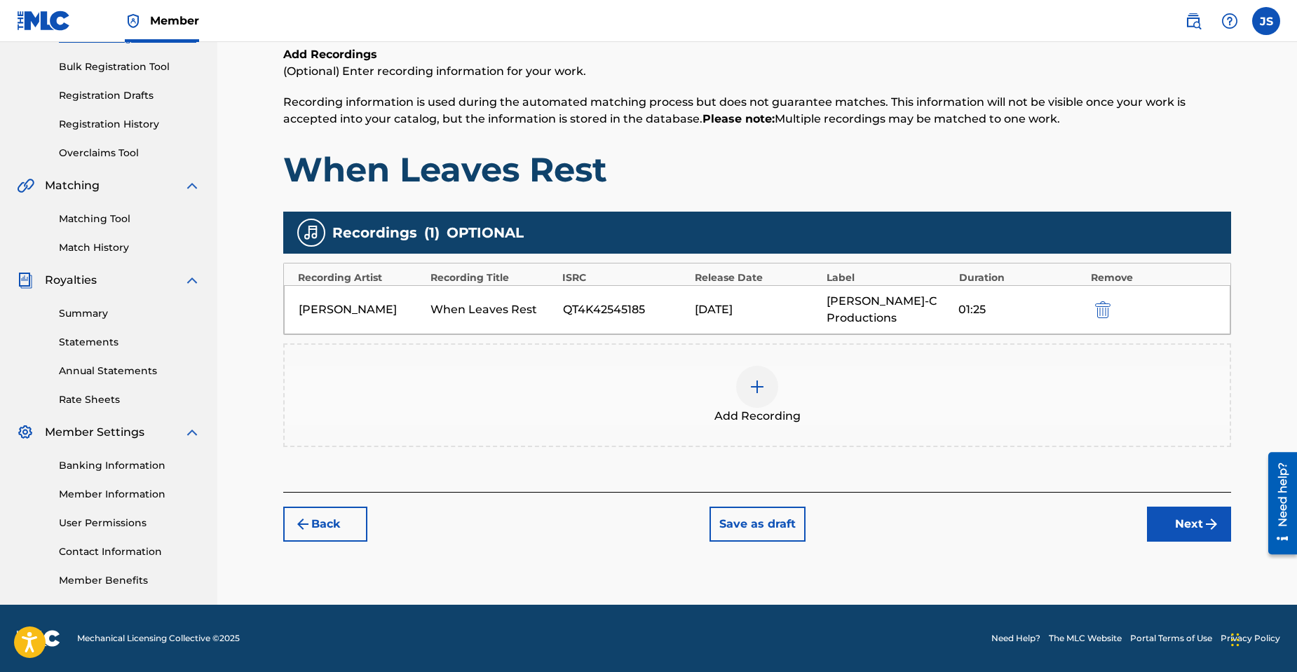
click at [1192, 509] on button "Next" at bounding box center [1189, 524] width 84 height 35
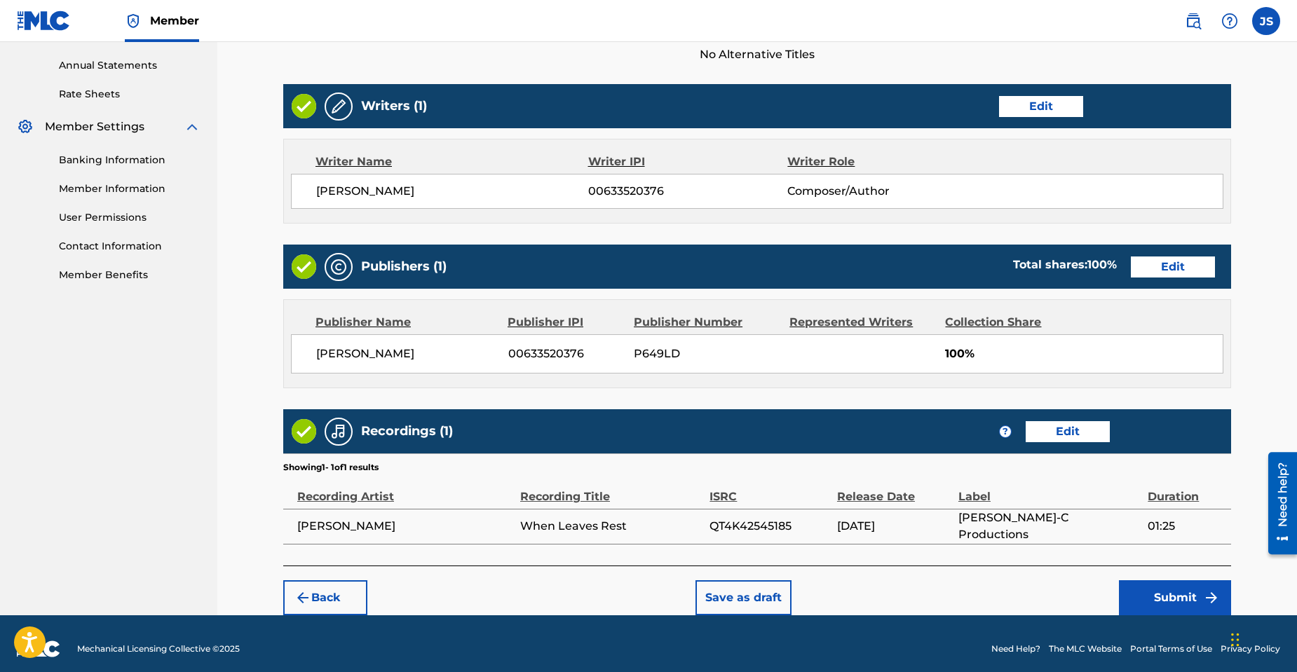
scroll to position [513, 0]
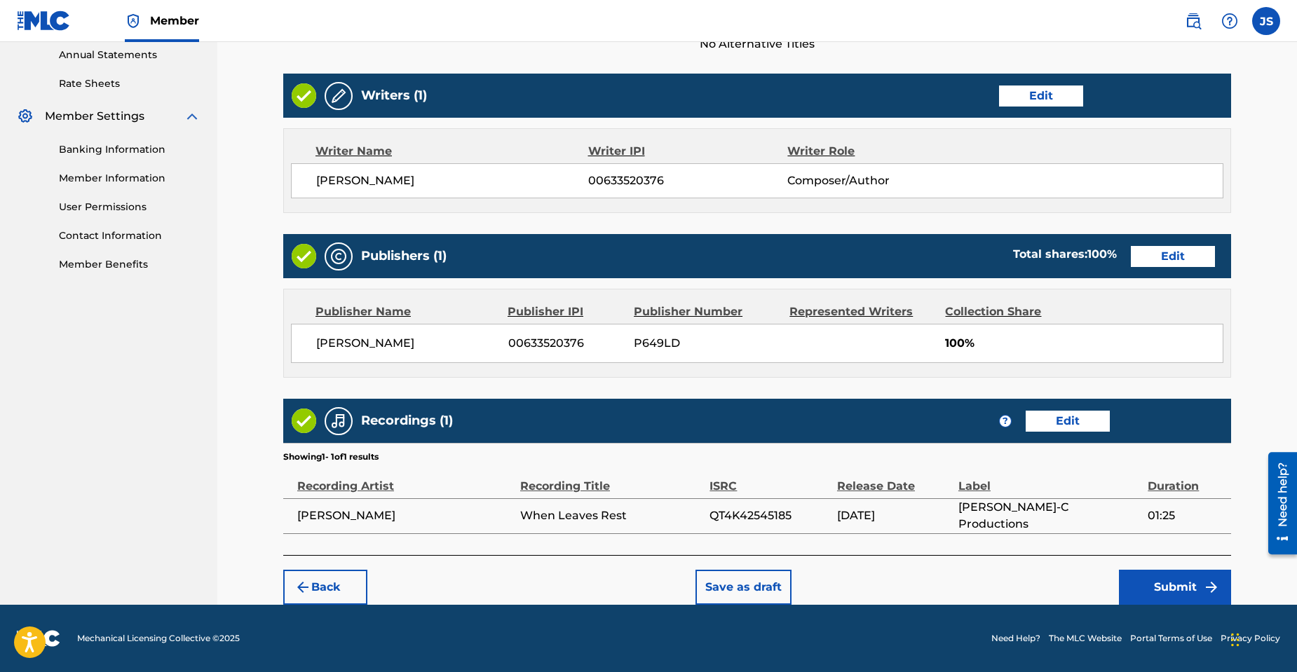
click at [1158, 583] on button "Submit" at bounding box center [1174, 587] width 112 height 35
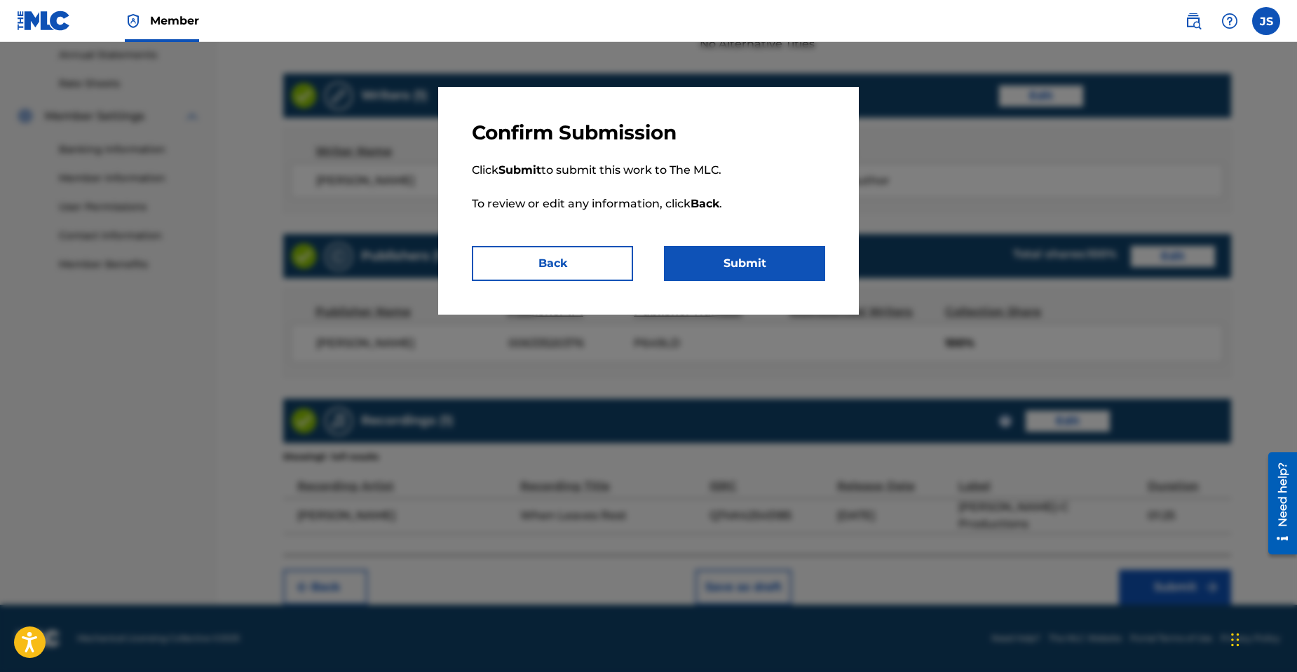
click at [753, 260] on button "Submit" at bounding box center [744, 263] width 161 height 35
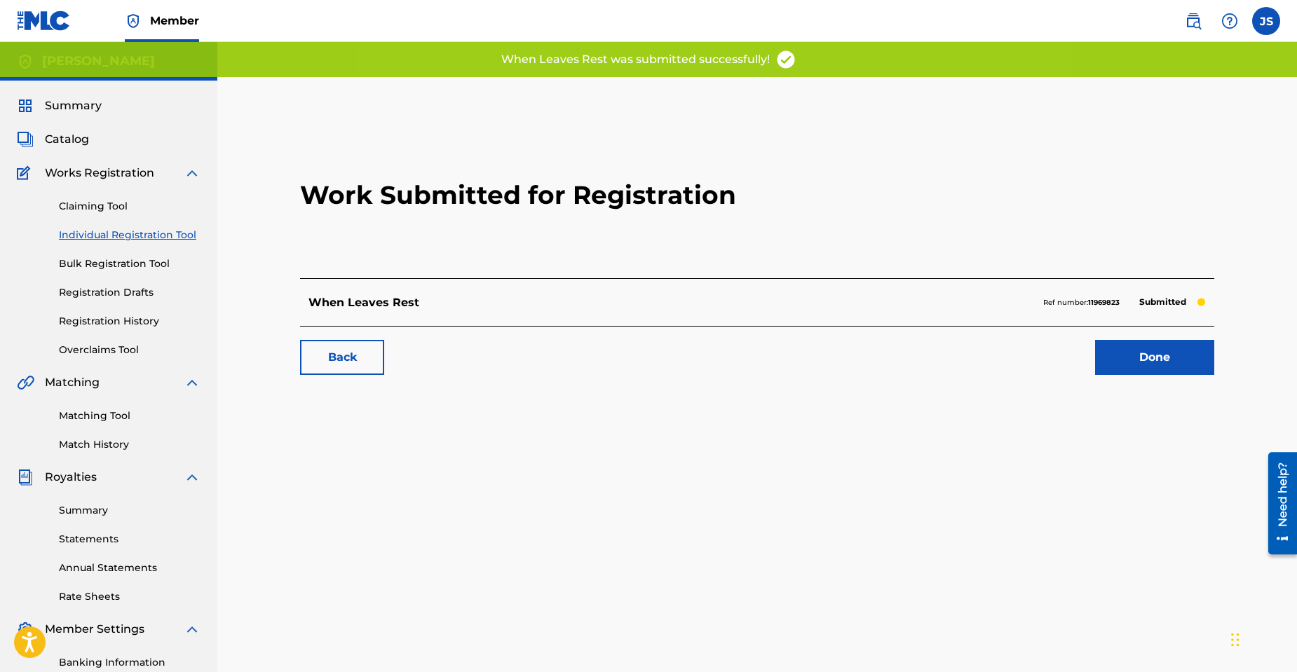
click at [1140, 362] on link "Done" at bounding box center [1154, 357] width 119 height 35
